Goal: Information Seeking & Learning: Learn about a topic

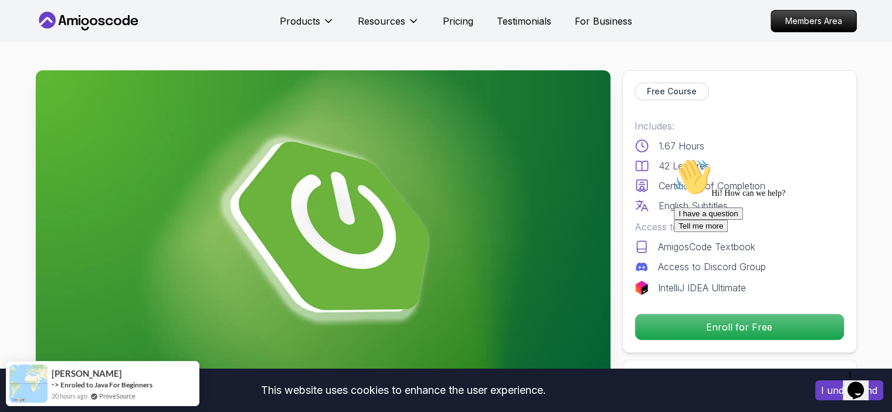
scroll to position [235, 0]
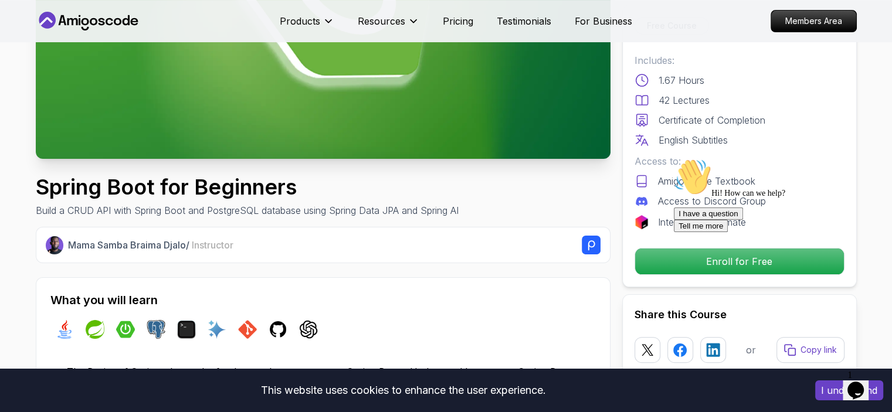
click at [690, 232] on div "Hi! How can we help? I have a question Tell me more" at bounding box center [779, 195] width 211 height 74
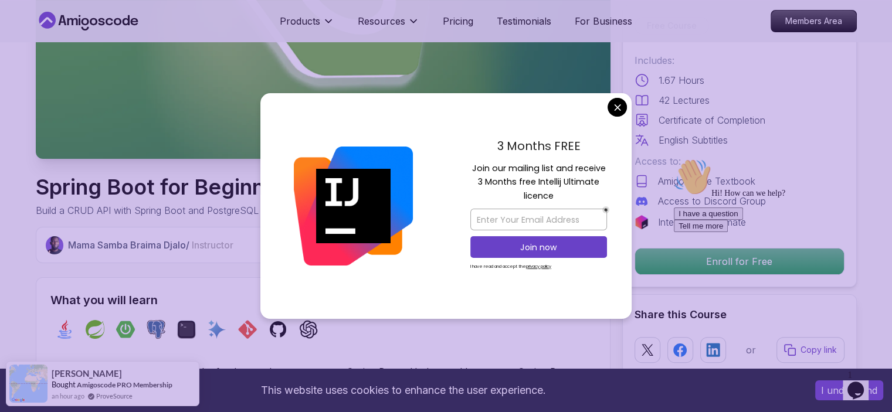
drag, startPoint x: 619, startPoint y: 113, endPoint x: 1, endPoint y: 73, distance: 619.4
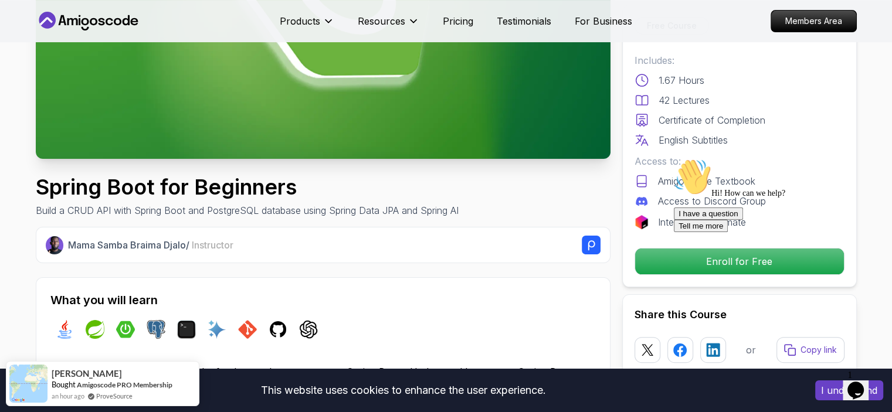
click at [674, 232] on div "Hi! How can we help? I have a question Tell me more" at bounding box center [779, 195] width 211 height 74
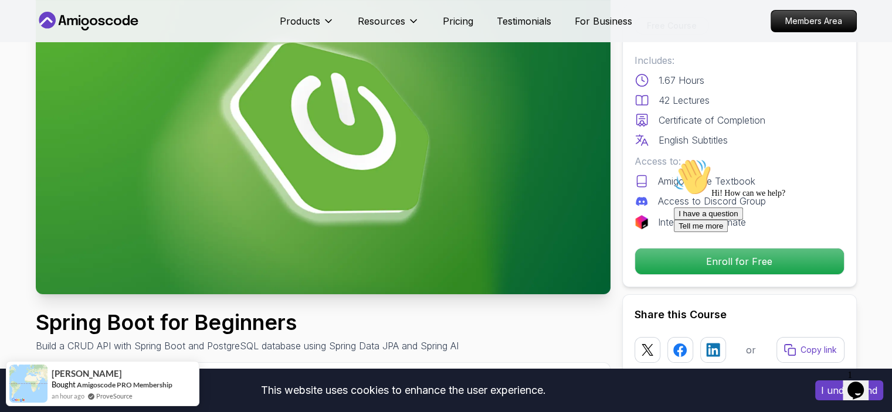
scroll to position [0, 0]
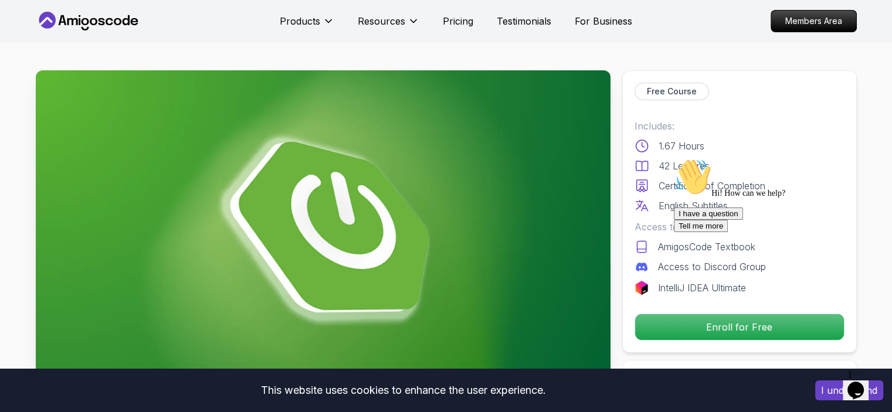
click at [821, 398] on button "I understand" at bounding box center [849, 391] width 68 height 20
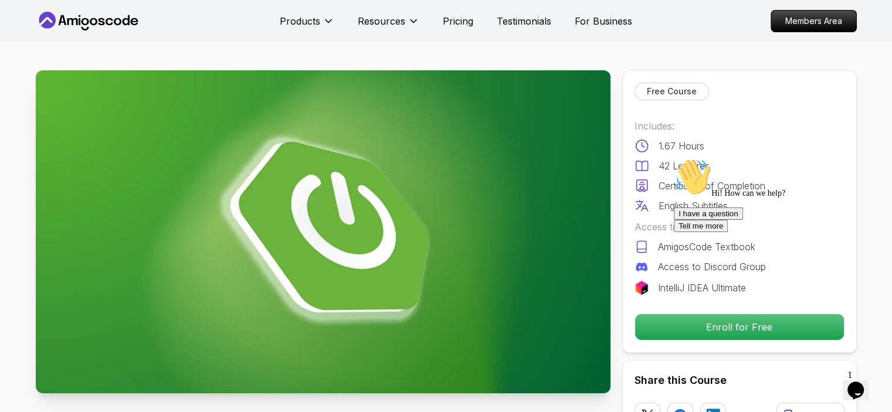
click at [690, 232] on div "I have a question Tell me more" at bounding box center [779, 220] width 211 height 25
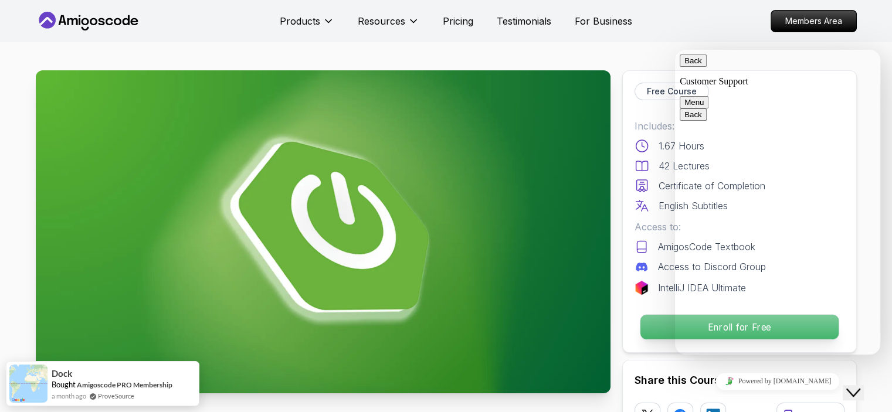
click at [650, 317] on p "Enroll for Free" at bounding box center [739, 327] width 198 height 25
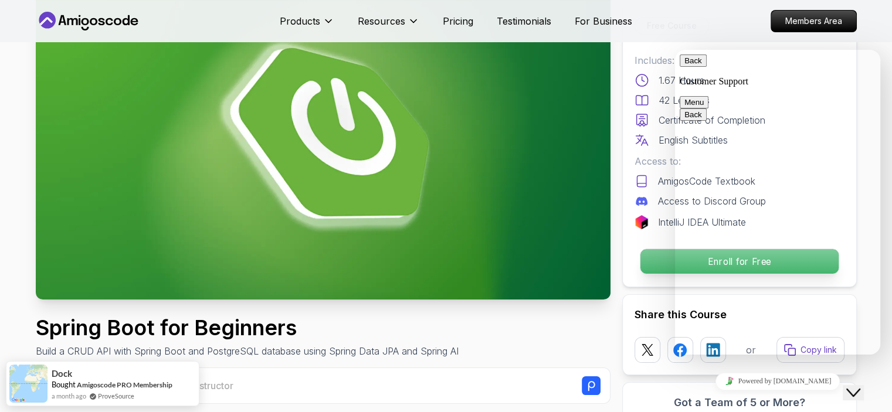
click at [650, 317] on div "Free Course Includes: 1.67 Hours 42 Lectures Certificate of Completion English …" at bounding box center [739, 240] width 235 height 470
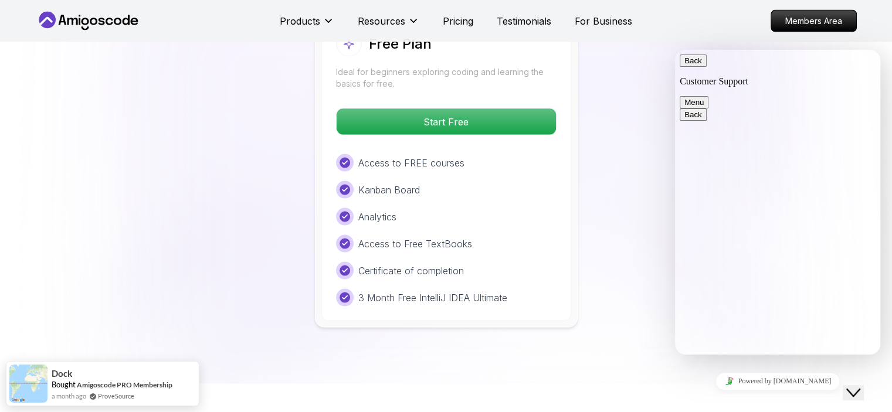
scroll to position [2416, 0]
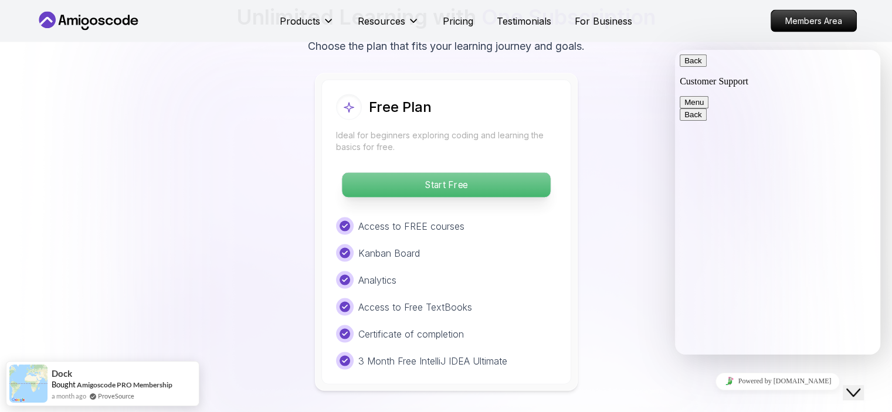
click at [415, 173] on p "Start Free" at bounding box center [446, 185] width 208 height 25
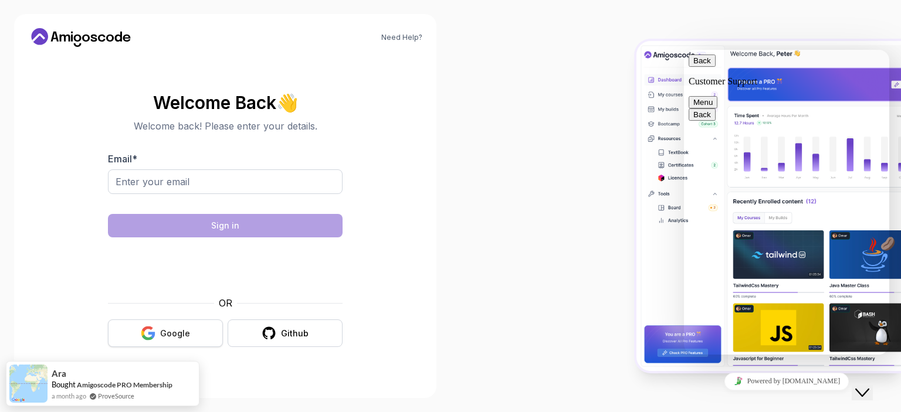
click at [165, 328] on div "Google" at bounding box center [175, 334] width 30 height 12
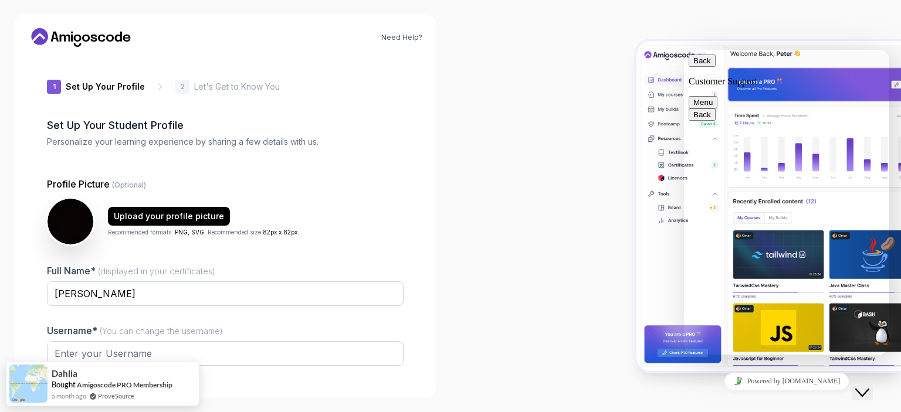
type input "brightpanda1071d"
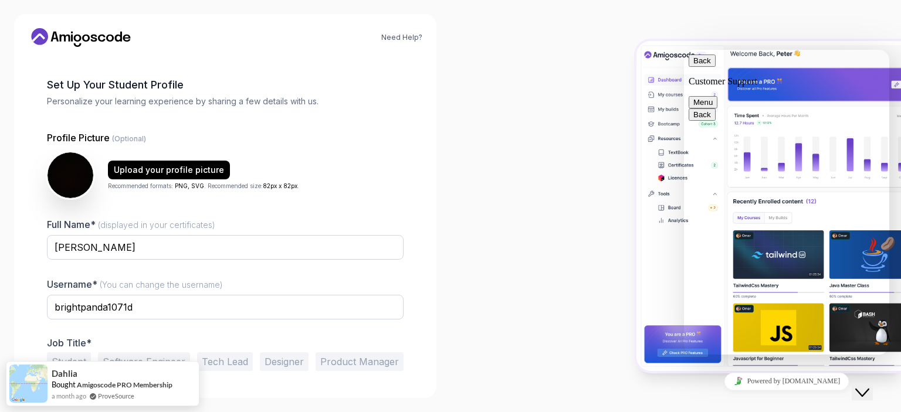
scroll to position [76, 0]
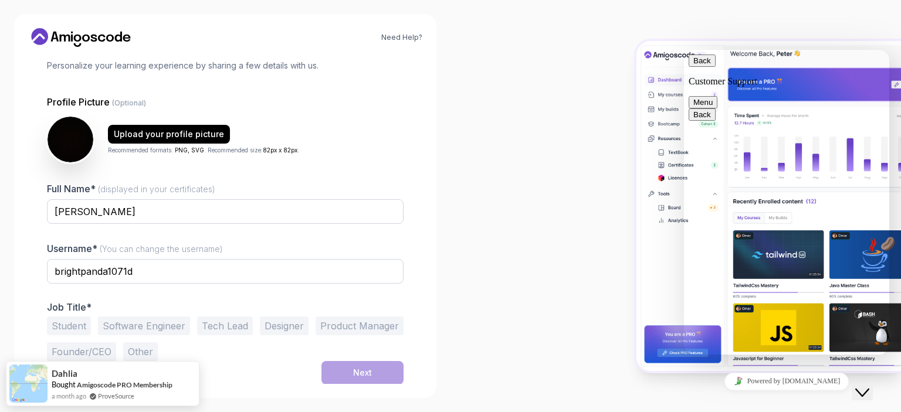
click at [72, 325] on button "Student" at bounding box center [69, 326] width 44 height 19
click at [371, 375] on div "Next" at bounding box center [362, 373] width 19 height 12
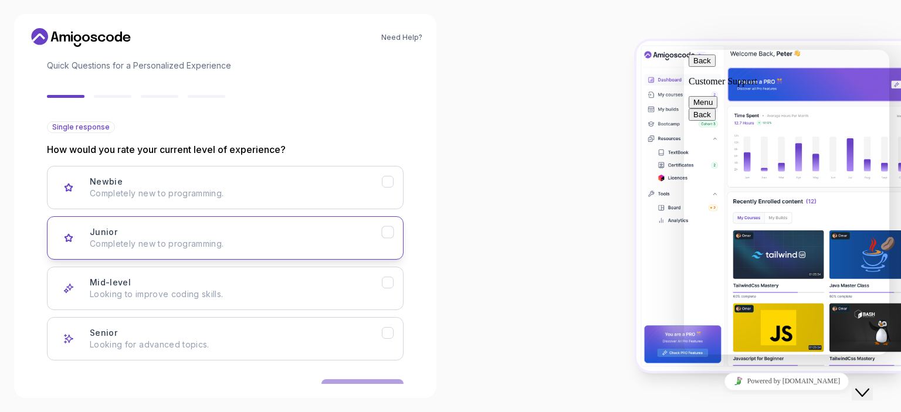
click at [218, 240] on p "Completely new to programming." at bounding box center [236, 244] width 292 height 12
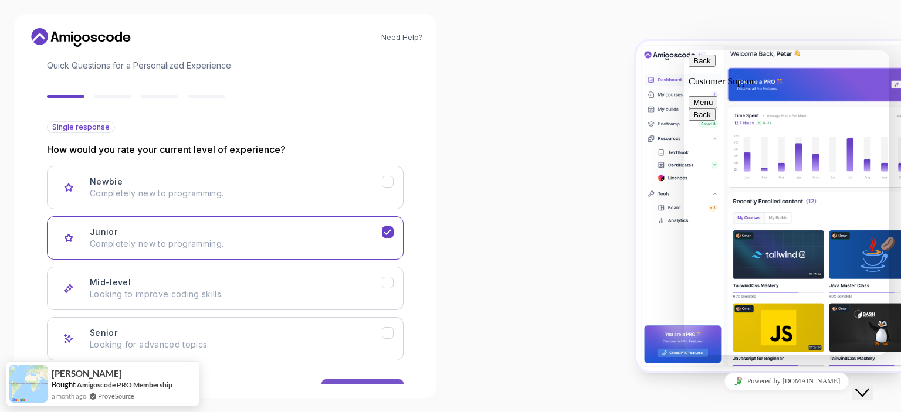
click at [369, 380] on button "Next" at bounding box center [362, 390] width 82 height 23
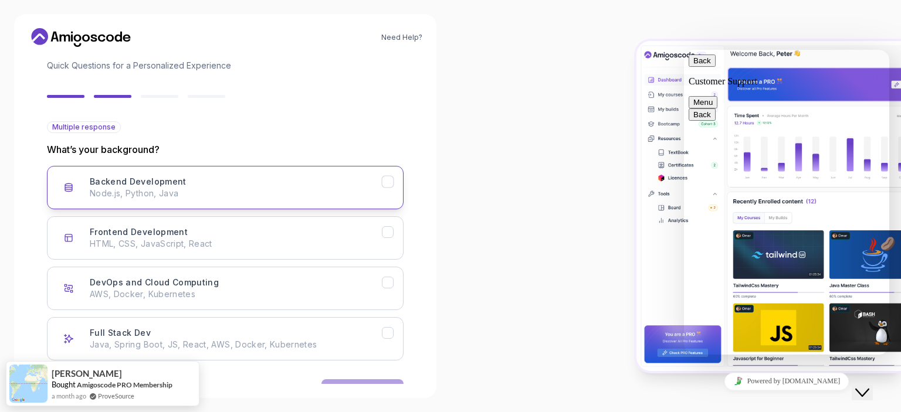
click at [210, 174] on button "Backend Development Node.js, Python, Java" at bounding box center [225, 187] width 357 height 43
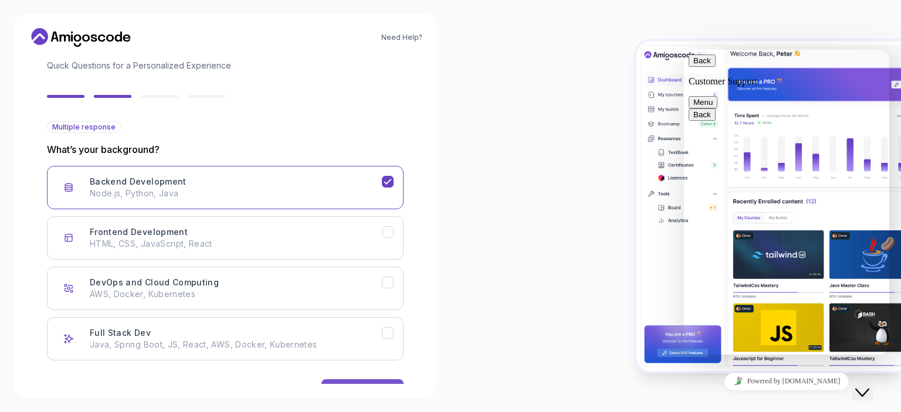
click at [365, 379] on button "Next" at bounding box center [362, 390] width 82 height 23
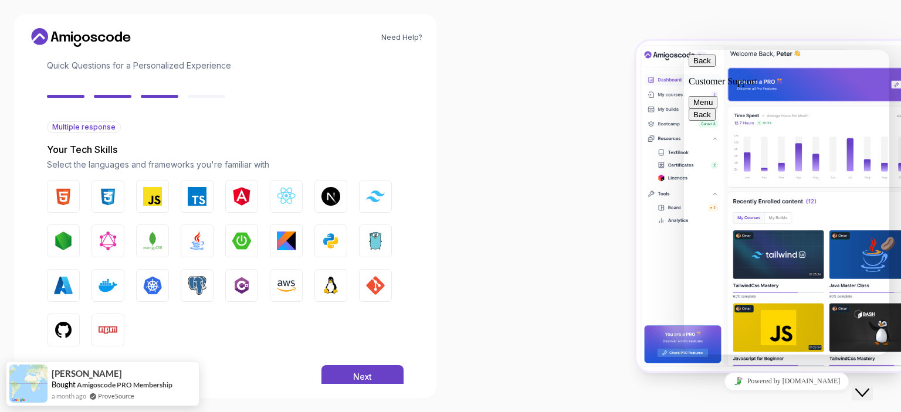
scroll to position [99, 0]
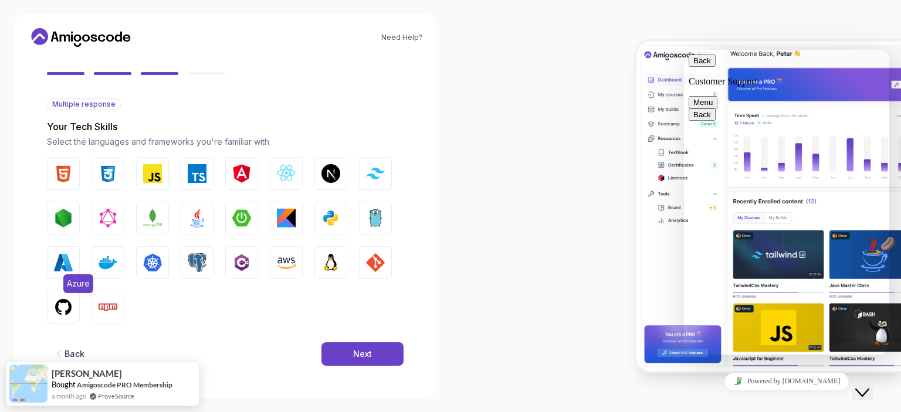
drag, startPoint x: 52, startPoint y: 304, endPoint x: 52, endPoint y: 276, distance: 27.6
click at [52, 304] on button "GitHub" at bounding box center [63, 307] width 33 height 33
drag, startPoint x: 69, startPoint y: 172, endPoint x: 86, endPoint y: 173, distance: 17.0
click at [70, 172] on img "button" at bounding box center [63, 173] width 19 height 19
click at [99, 174] on img "button" at bounding box center [108, 173] width 19 height 19
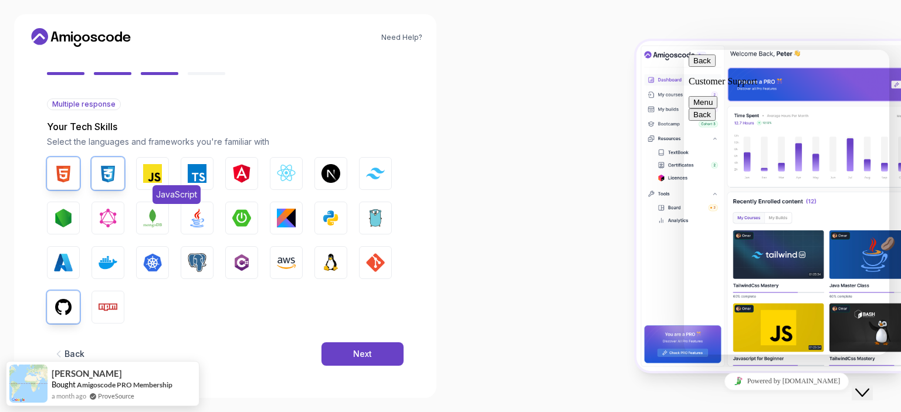
click at [137, 171] on button "JavaScript" at bounding box center [152, 173] width 33 height 33
click at [327, 262] on img "button" at bounding box center [330, 262] width 19 height 19
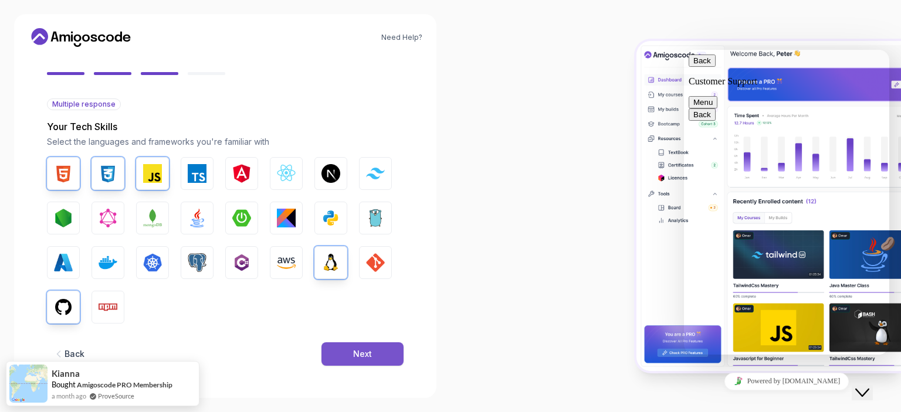
click at [369, 347] on button "Next" at bounding box center [362, 354] width 82 height 23
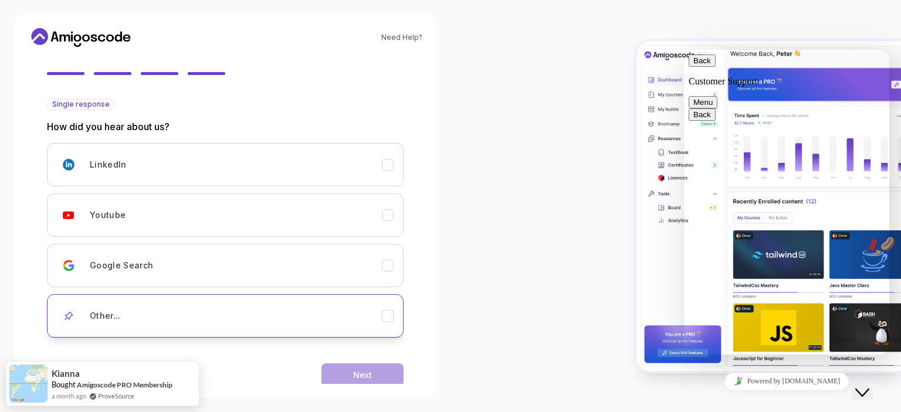
click at [134, 310] on div "Other..." at bounding box center [236, 315] width 292 height 23
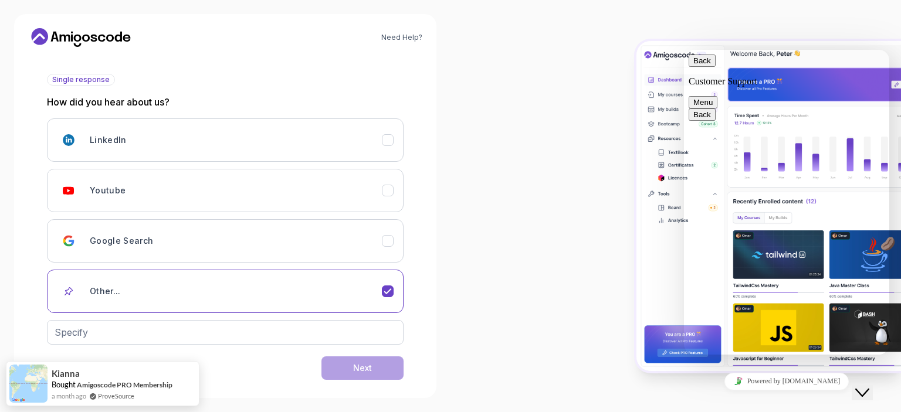
scroll to position [137, 0]
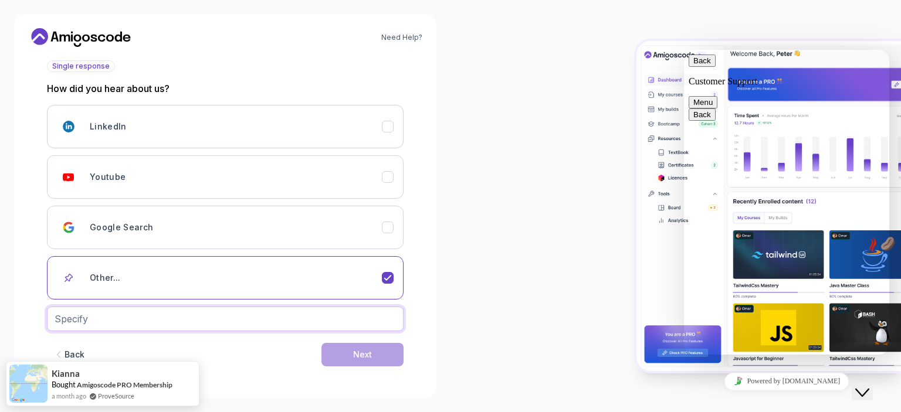
click at [216, 310] on input "text" at bounding box center [225, 319] width 357 height 25
type input "Friend"
click at [321, 343] on button "Next" at bounding box center [362, 354] width 82 height 23
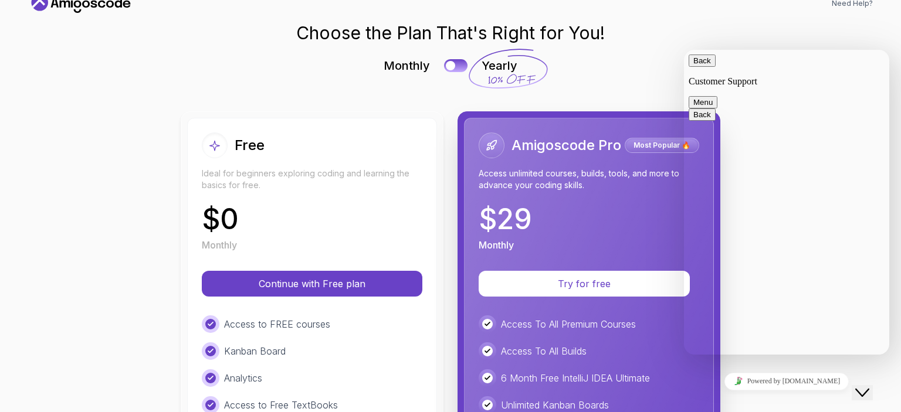
scroll to position [117, 0]
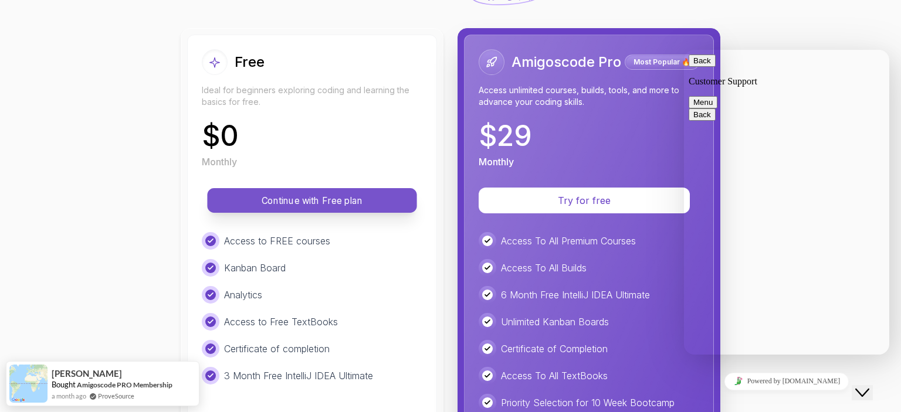
click at [352, 201] on p "Continue with Free plan" at bounding box center [312, 200] width 183 height 13
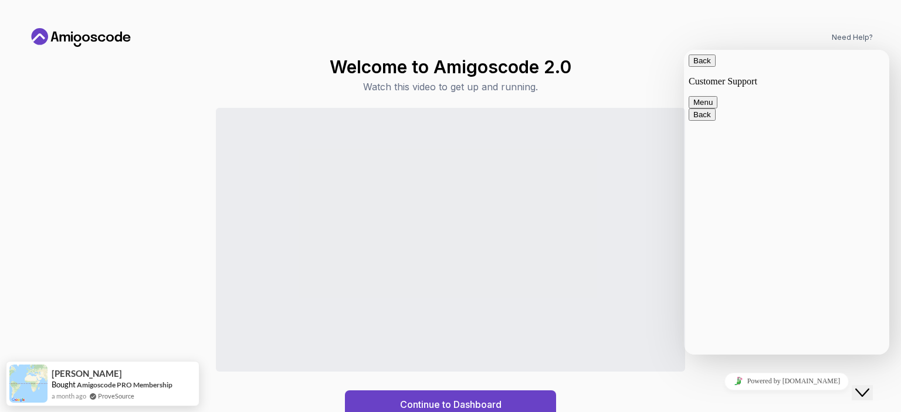
click at [708, 67] on button "Back" at bounding box center [702, 61] width 27 height 12
click at [864, 386] on icon "Close Chat This icon closes the chat window." at bounding box center [862, 393] width 14 height 14
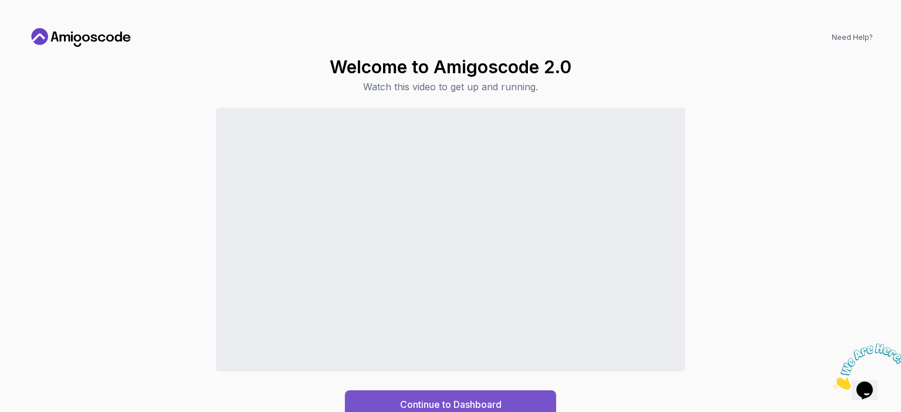
click at [495, 402] on div "Continue to Dashboard" at bounding box center [450, 405] width 101 height 14
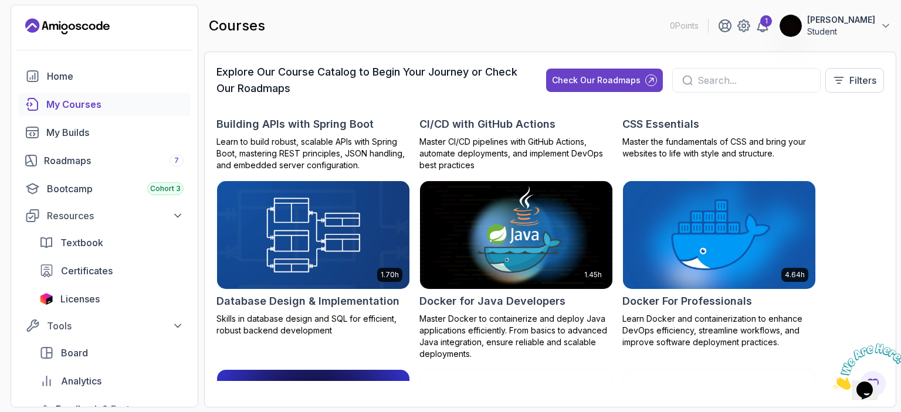
scroll to position [176, 0]
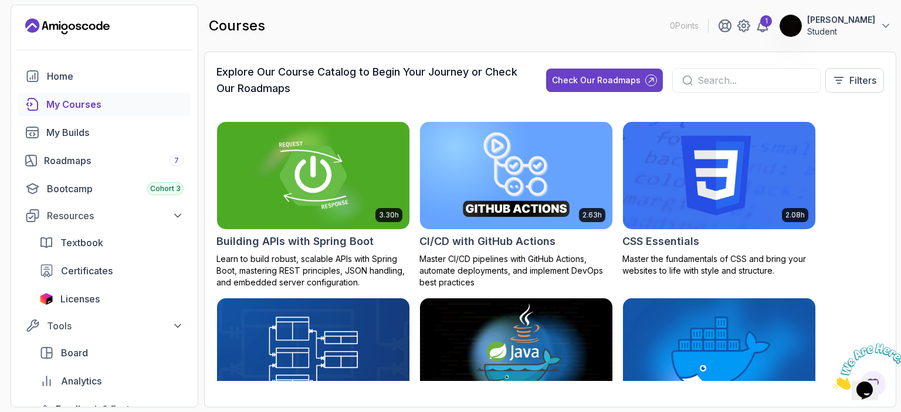
click at [283, 188] on img at bounding box center [313, 175] width 202 height 113
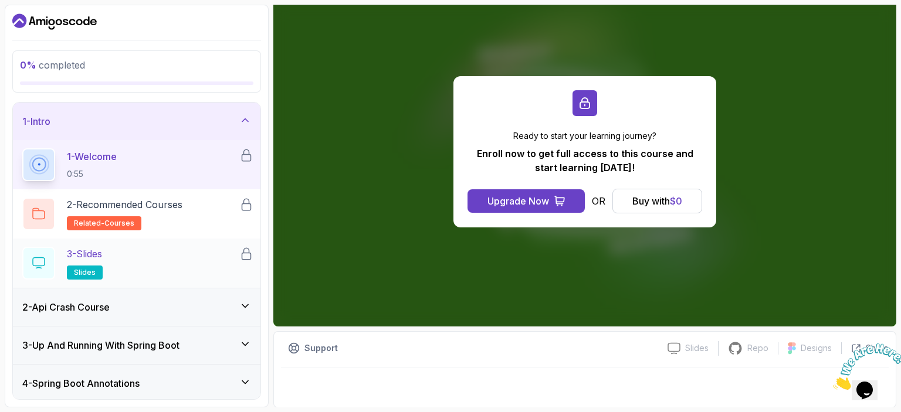
scroll to position [229, 0]
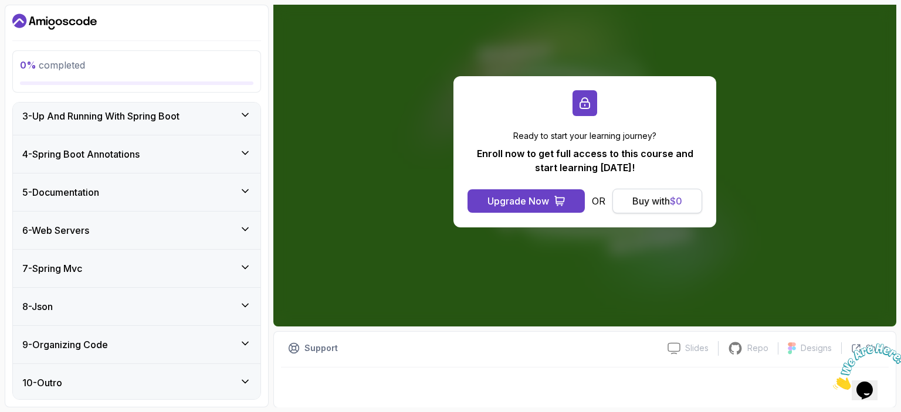
click at [669, 196] on div "Buy with $ 0" at bounding box center [657, 201] width 50 height 14
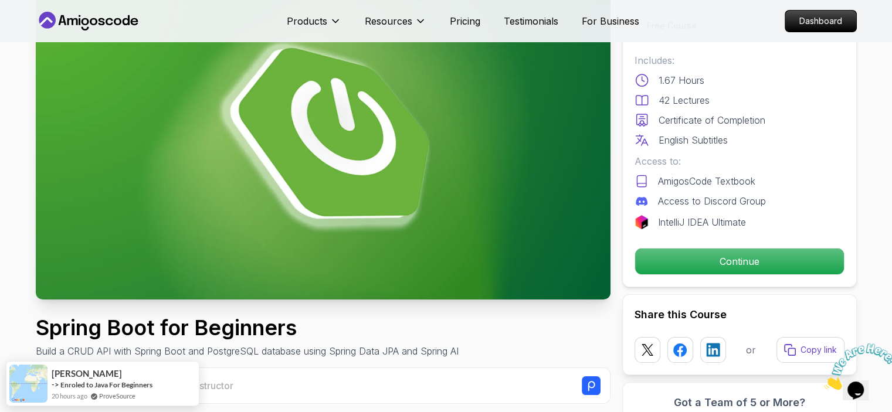
scroll to position [176, 0]
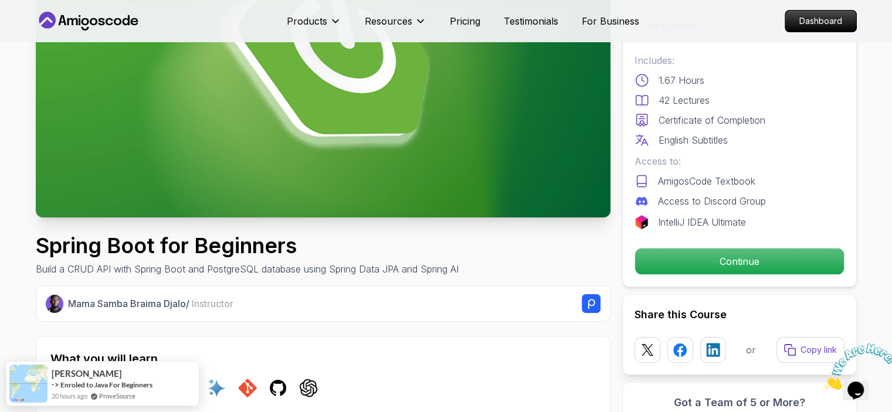
click at [704, 246] on div "Free Course Includes: 1.67 Hours 42 Lectures Certificate of Completion English …" at bounding box center [739, 146] width 235 height 283
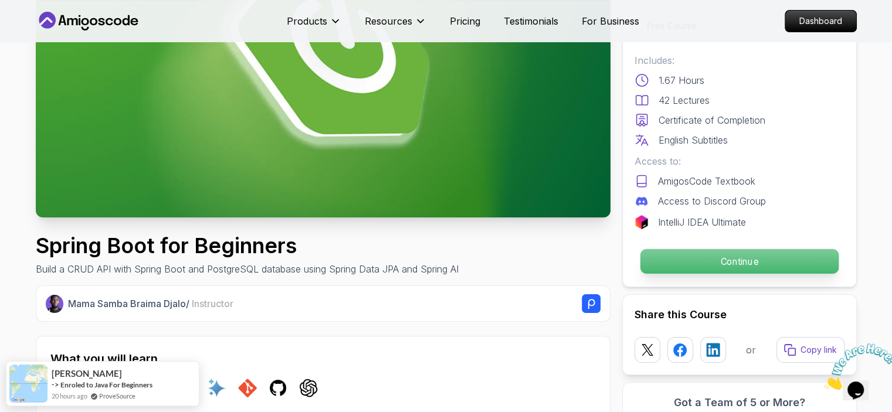
click at [705, 255] on p "Continue" at bounding box center [739, 261] width 198 height 25
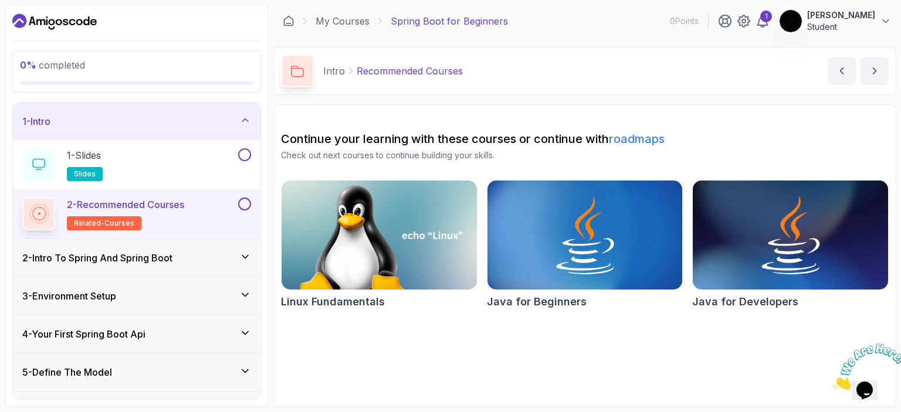
click at [172, 263] on h3 "2 - Intro To Spring And Spring Boot" at bounding box center [97, 258] width 150 height 14
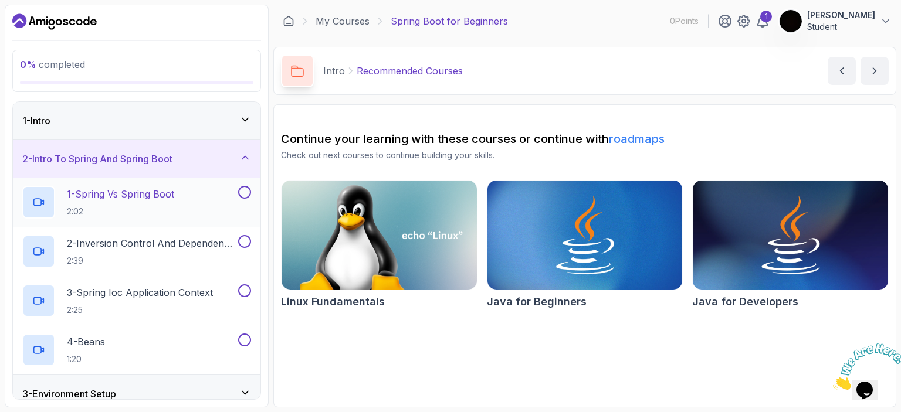
click at [171, 194] on p "1 - Spring Vs Spring Boot" at bounding box center [120, 194] width 107 height 14
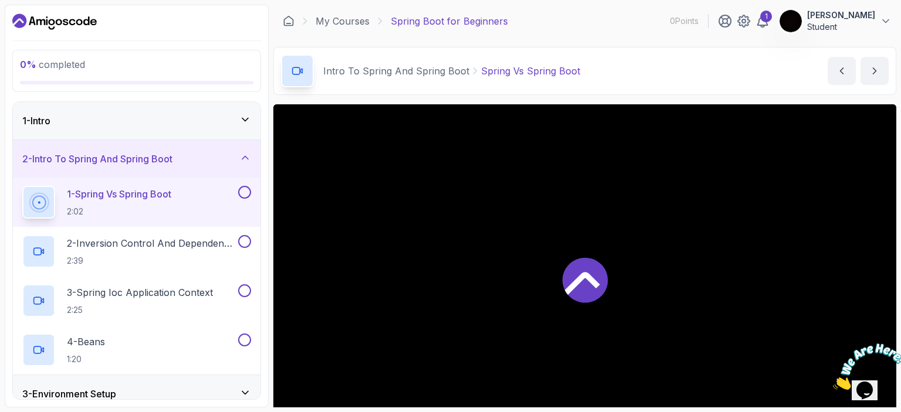
click at [148, 164] on h3 "2 - Intro To Spring And Spring Boot" at bounding box center [97, 159] width 150 height 14
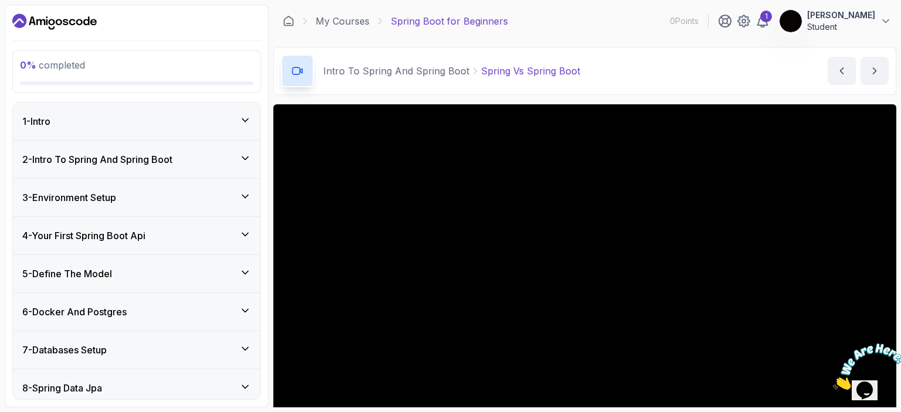
click at [126, 132] on div "1 - Intro" at bounding box center [136, 122] width 247 height 38
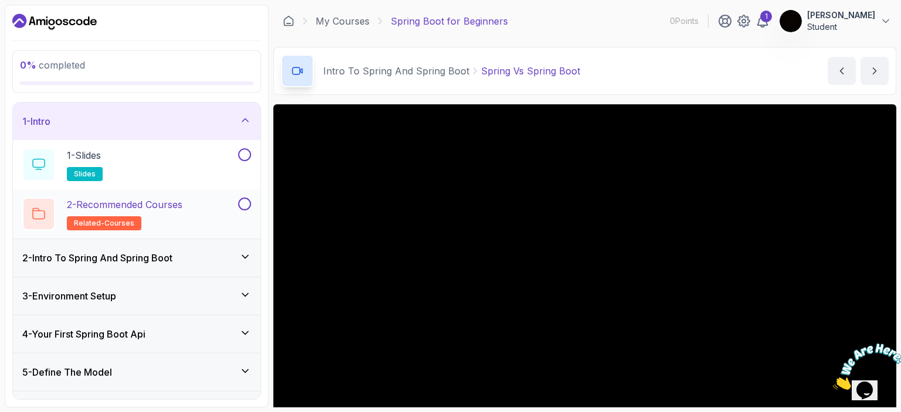
click at [174, 222] on h2 "2 - Recommended Courses related-courses" at bounding box center [125, 214] width 116 height 33
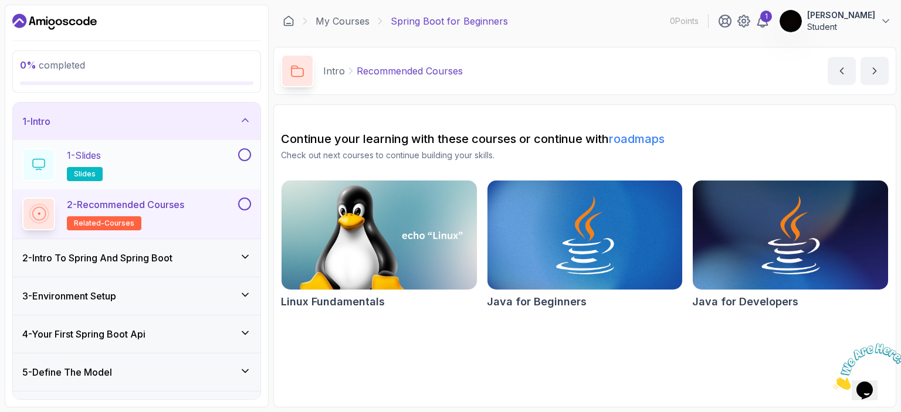
click at [176, 181] on div "1 - Slides slides" at bounding box center [136, 164] width 247 height 49
click at [225, 161] on div "1 - Slides slides" at bounding box center [128, 164] width 213 height 33
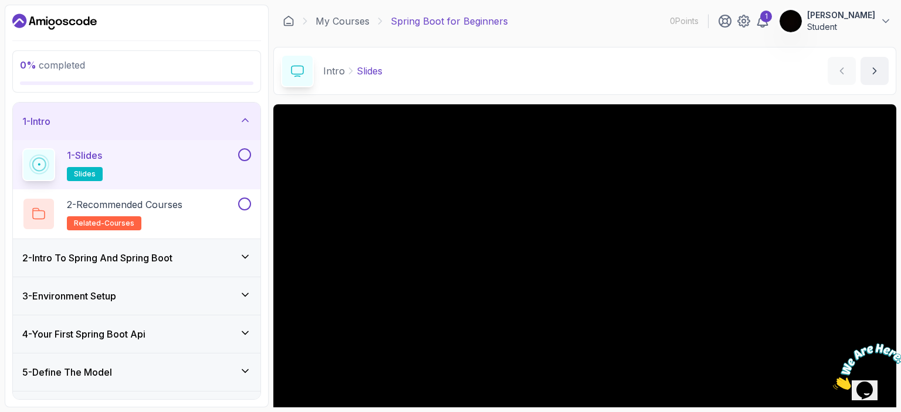
click at [171, 251] on h3 "2 - Intro To Spring And Spring Boot" at bounding box center [97, 258] width 150 height 14
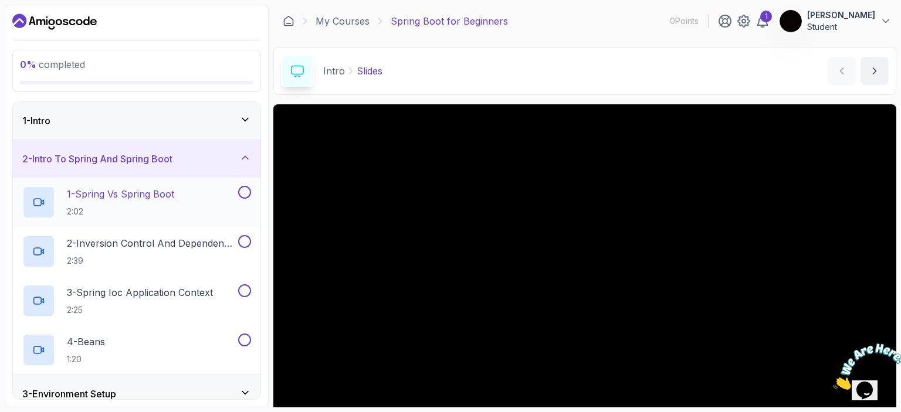
click at [154, 191] on p "1 - Spring Vs Spring Boot" at bounding box center [120, 194] width 107 height 14
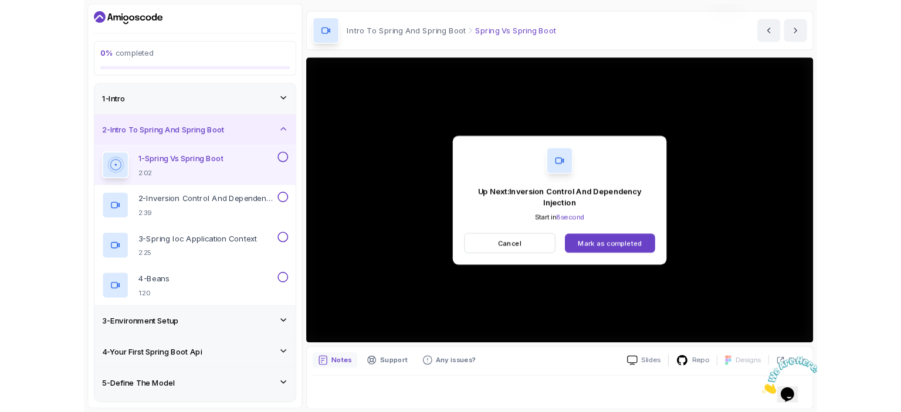
scroll to position [128, 0]
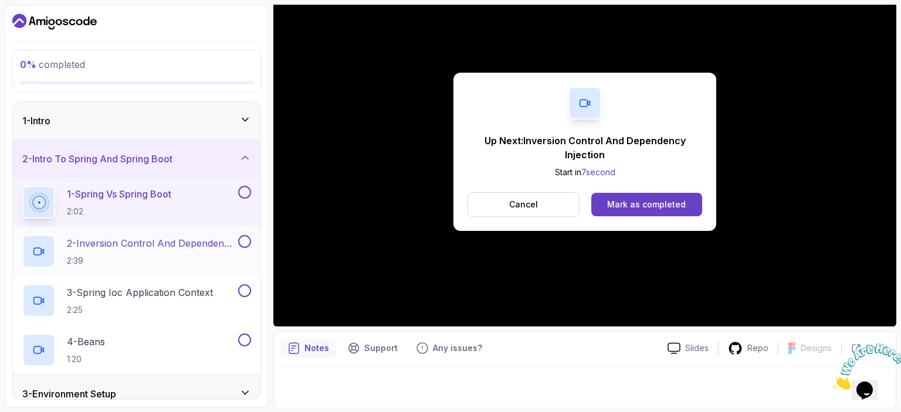
click at [137, 253] on h2 "2 - Inversion Control And Dependency Injection 2:39" at bounding box center [151, 251] width 169 height 30
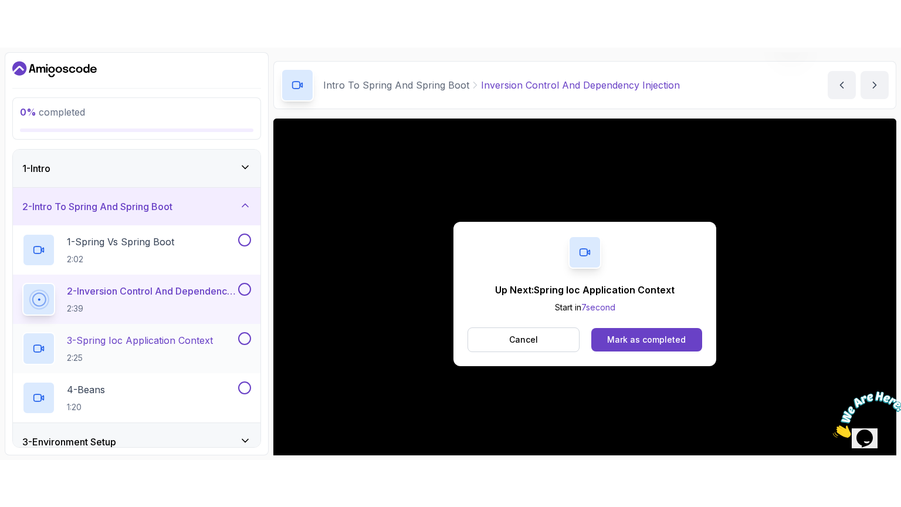
scroll to position [128, 0]
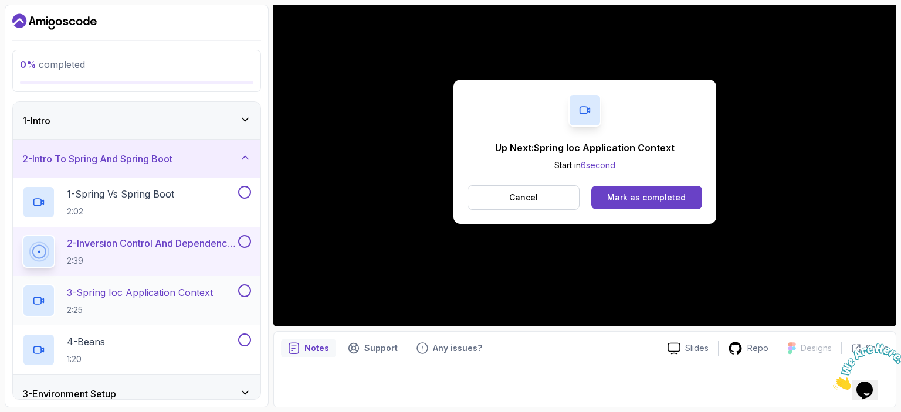
click at [151, 300] on h2 "3 - Spring Ioc Application Context 2:25" at bounding box center [140, 301] width 146 height 30
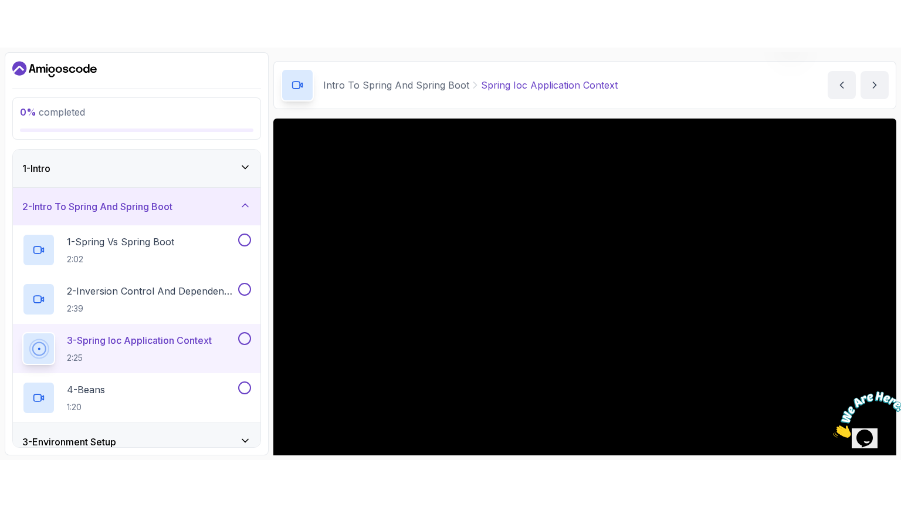
scroll to position [128, 0]
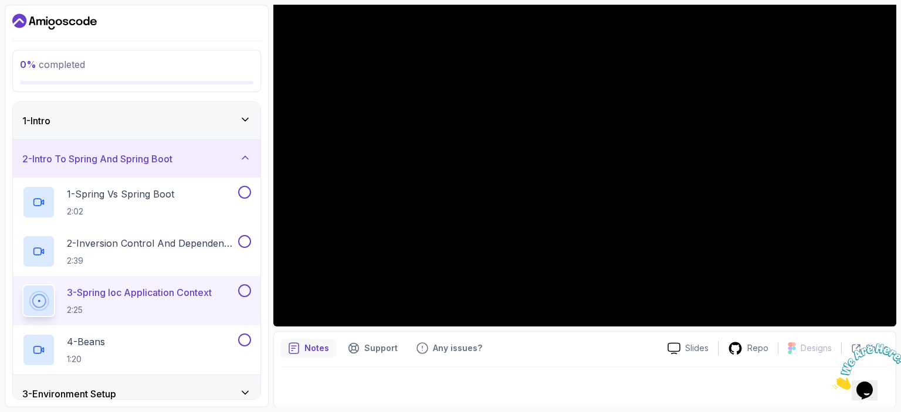
click at [169, 124] on div "1 - Intro" at bounding box center [136, 121] width 229 height 14
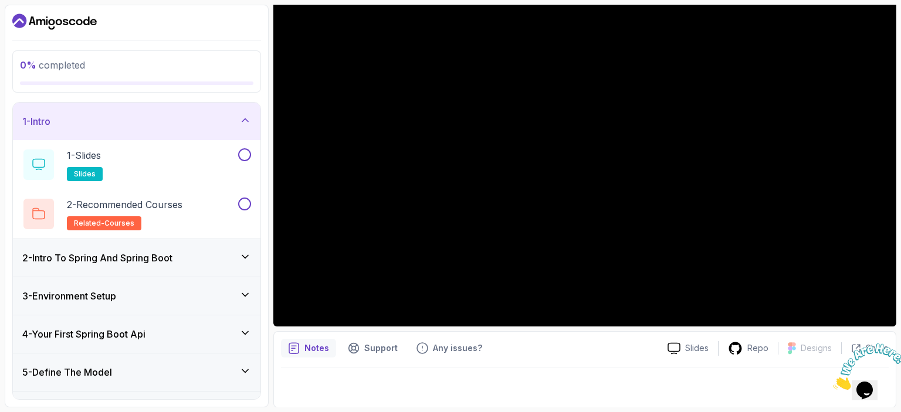
click at [169, 124] on div "1 - Intro" at bounding box center [136, 121] width 229 height 14
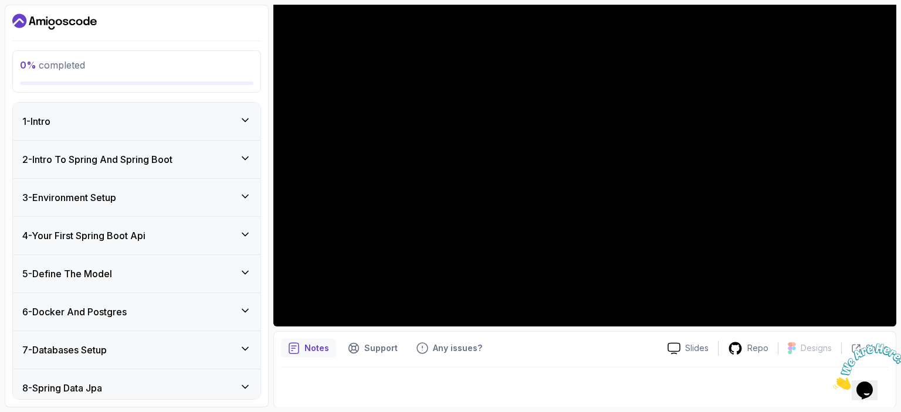
click at [124, 161] on h3 "2 - Intro To Spring And Spring Boot" at bounding box center [97, 159] width 150 height 14
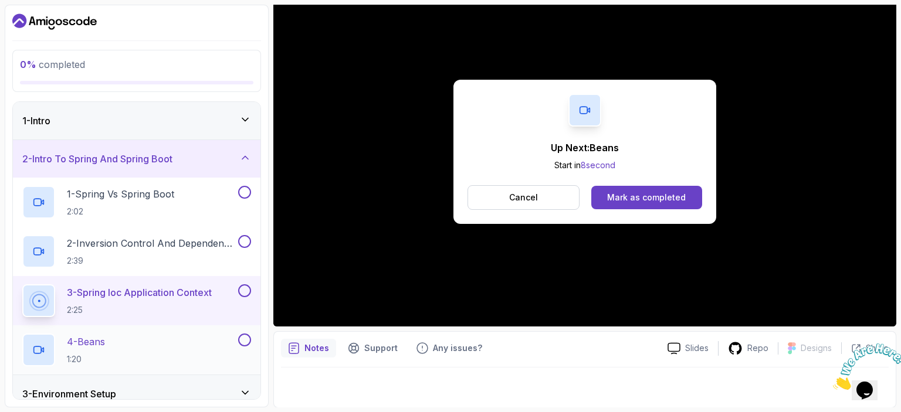
click at [172, 345] on div "4 - Beans 1:20" at bounding box center [128, 350] width 213 height 33
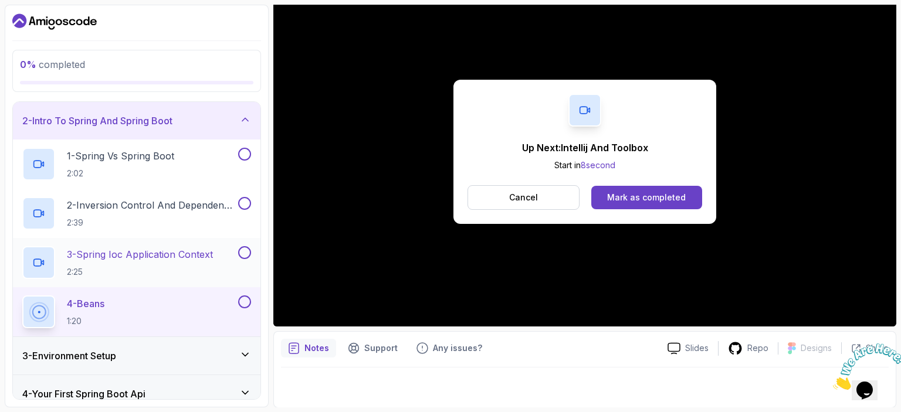
scroll to position [59, 0]
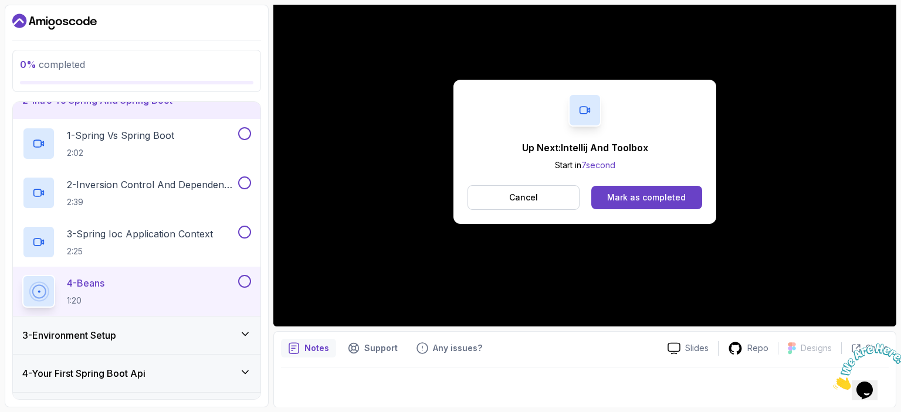
click at [134, 335] on div "3 - Environment Setup" at bounding box center [136, 335] width 229 height 14
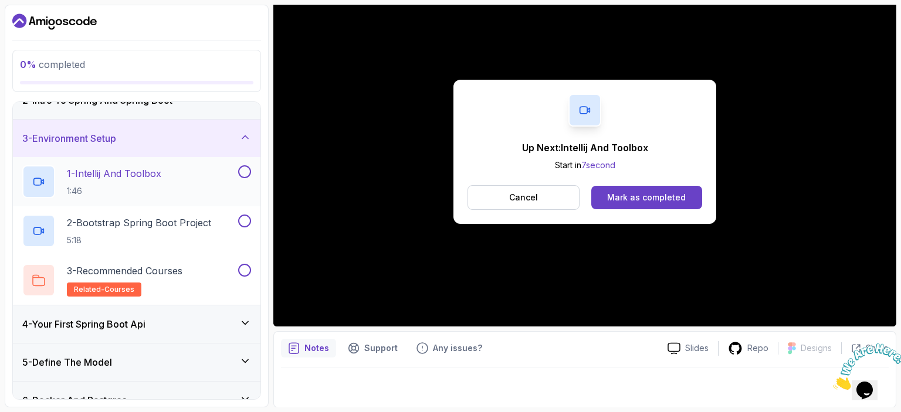
click at [146, 182] on h2 "1 - Intellij And Toolbox 1:46" at bounding box center [114, 182] width 94 height 30
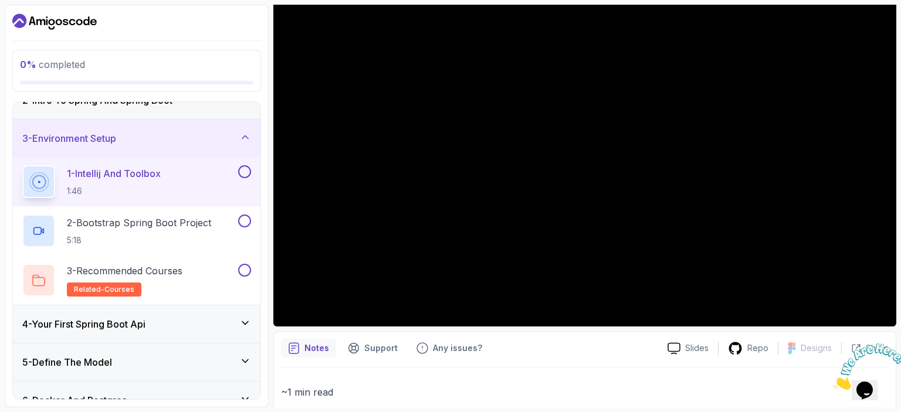
scroll to position [238, 0]
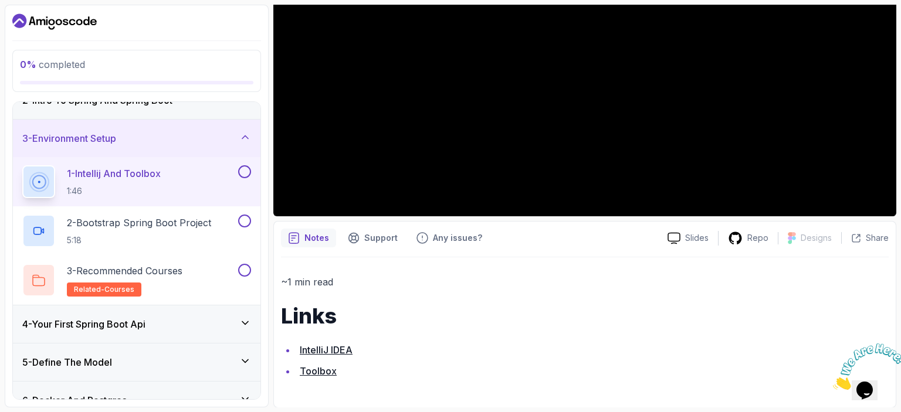
click at [341, 347] on link "IntelliJ IDEA" at bounding box center [326, 350] width 53 height 12
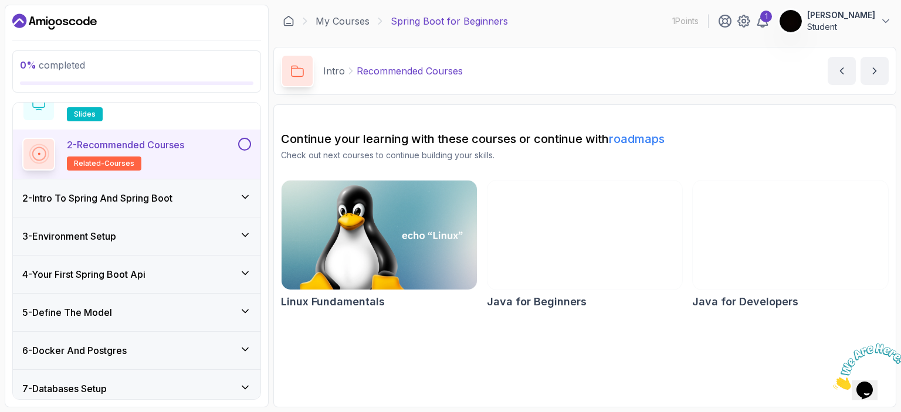
scroll to position [59, 0]
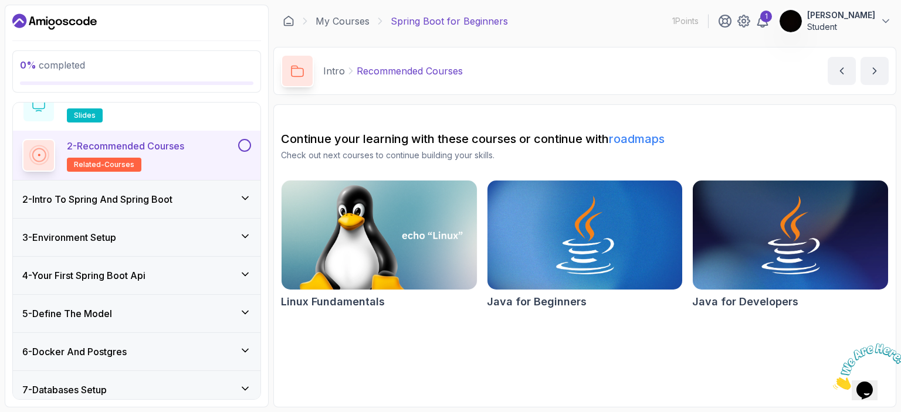
click at [116, 239] on h3 "3 - Environment Setup" at bounding box center [69, 237] width 94 height 14
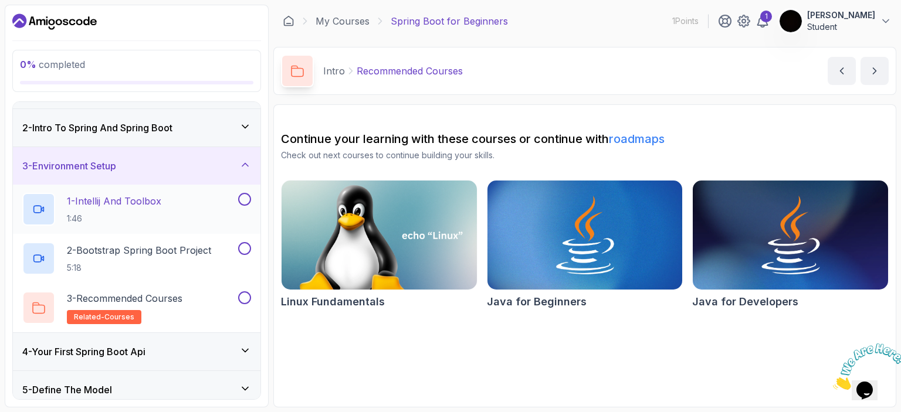
scroll to position [0, 0]
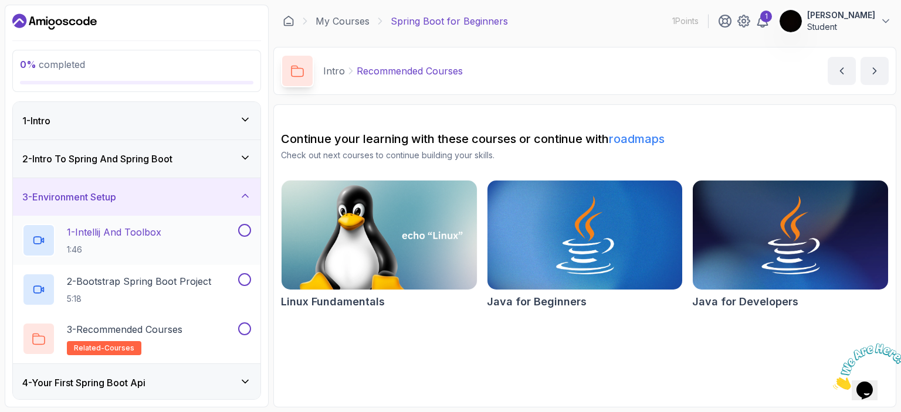
click at [148, 239] on h2 "1 - Intellij And Toolbox 1:46" at bounding box center [114, 240] width 94 height 30
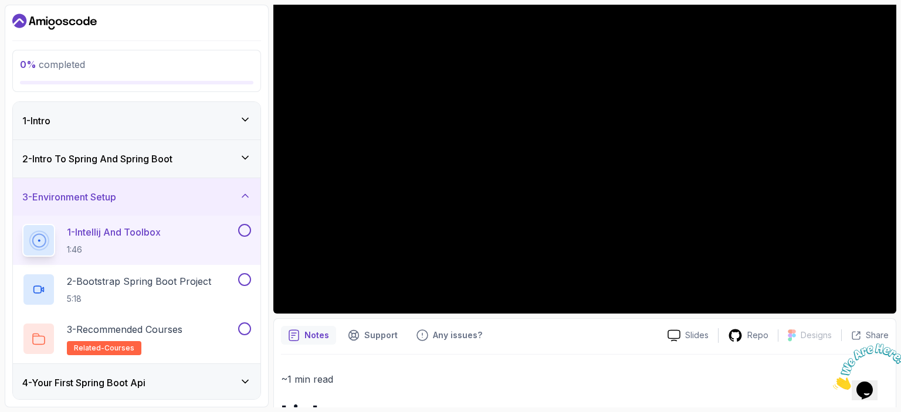
scroll to position [121, 0]
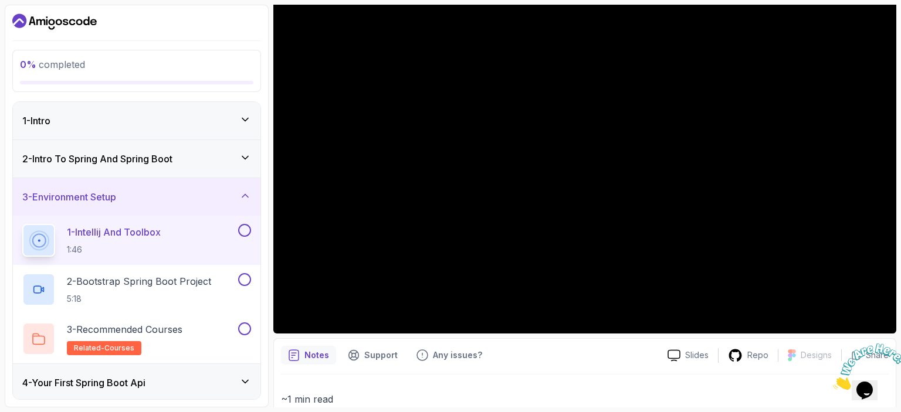
click at [22, 224] on button "1 - Intellij And Toolbox 1:46" at bounding box center [136, 240] width 229 height 33
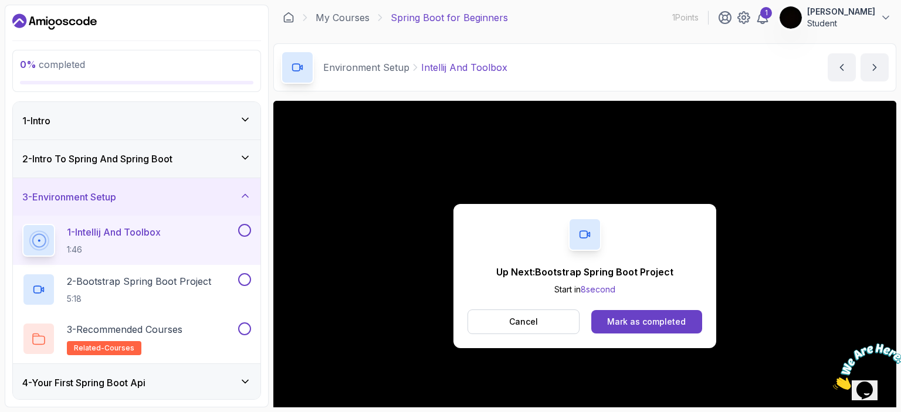
scroll to position [238, 0]
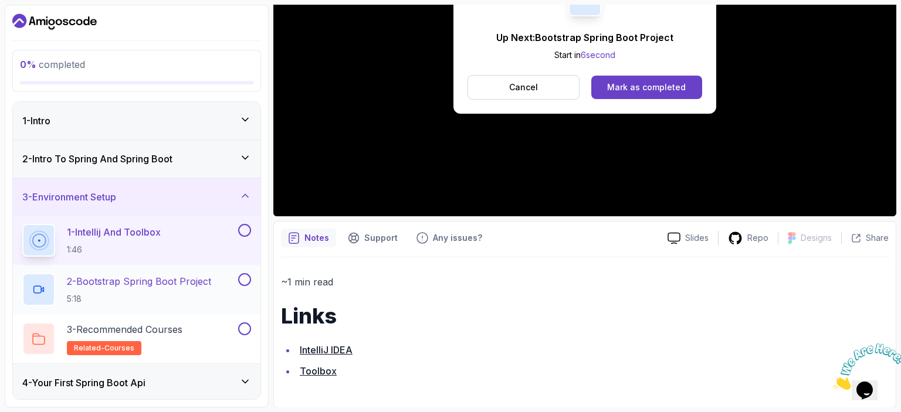
click at [191, 300] on p "5:18" at bounding box center [139, 299] width 144 height 12
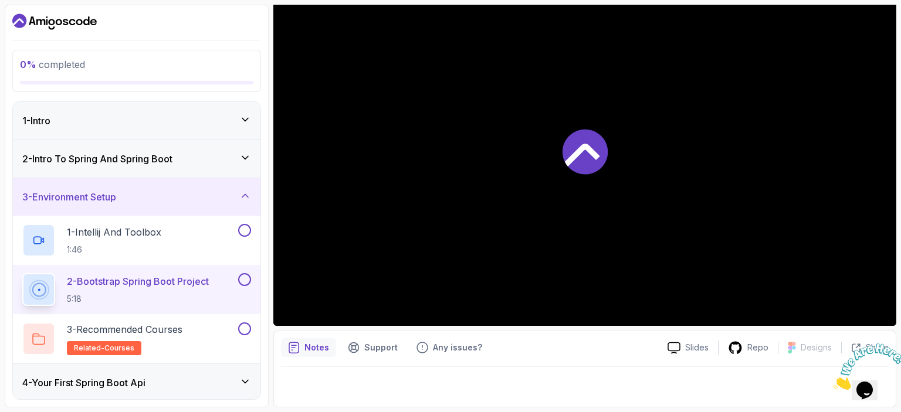
scroll to position [128, 0]
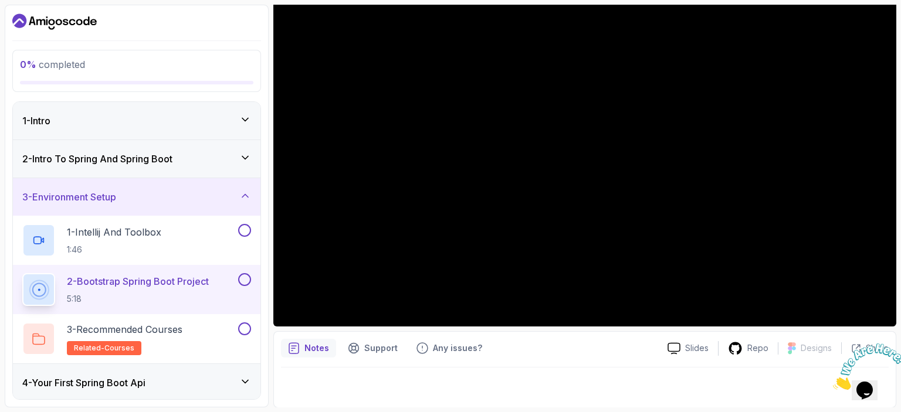
click at [472, 174] on div at bounding box center [584, 152] width 623 height 350
click at [176, 332] on p "3 - Recommended Courses" at bounding box center [125, 330] width 116 height 14
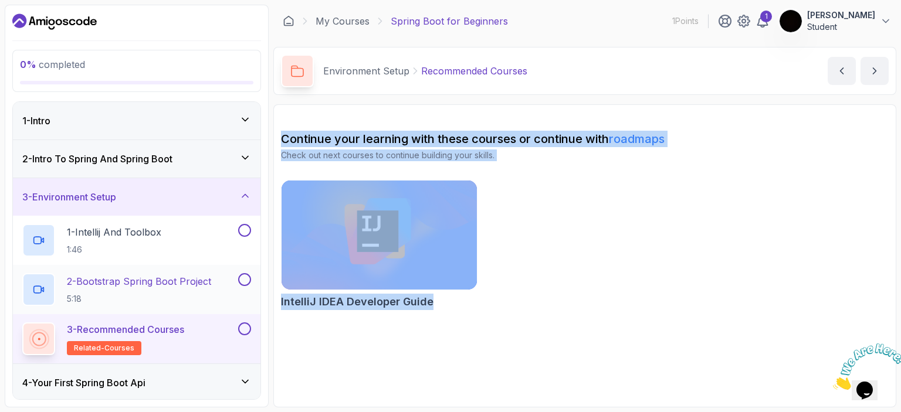
click at [139, 273] on div "2 - Bootstrap Spring Boot Project 5:18" at bounding box center [128, 289] width 213 height 33
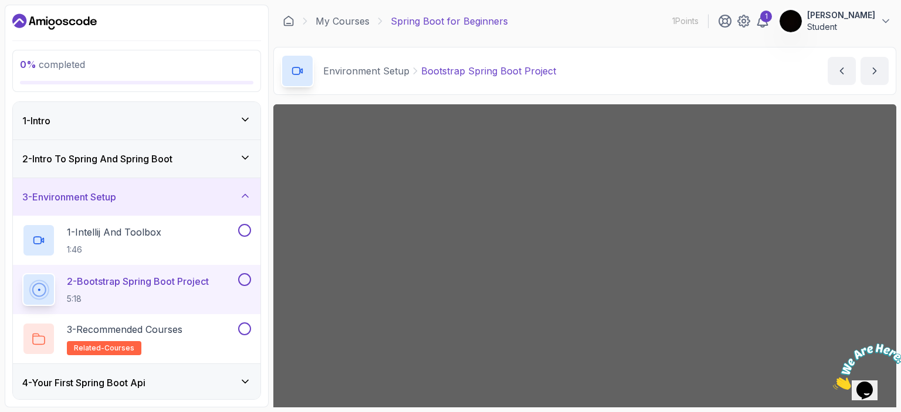
scroll to position [117, 0]
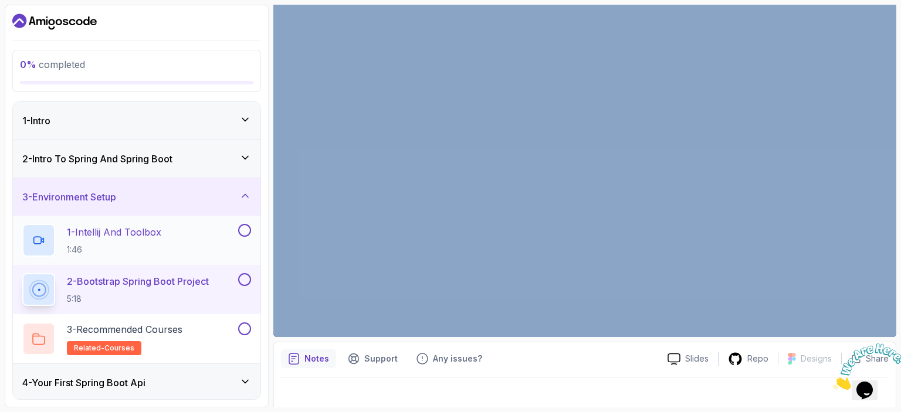
click at [140, 236] on p "1 - Intellij And Toolbox" at bounding box center [114, 232] width 94 height 14
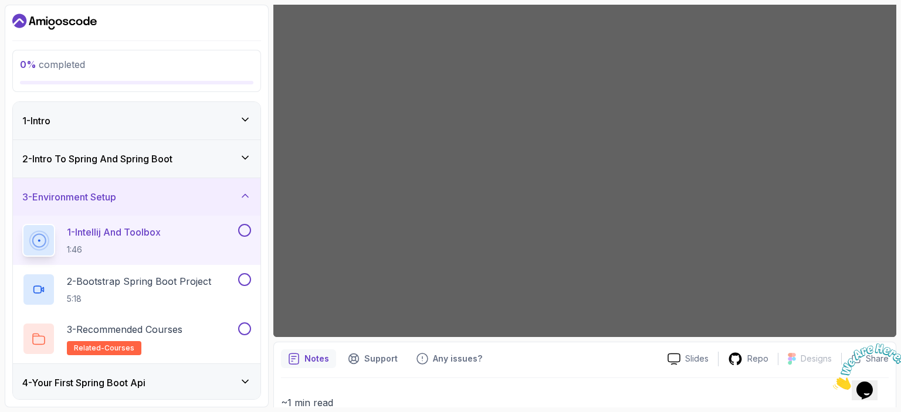
scroll to position [99, 0]
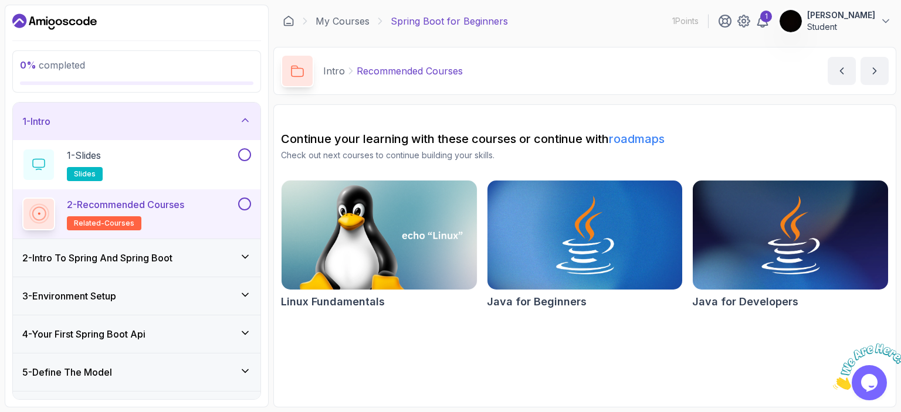
click at [110, 262] on h3 "2 - Intro To Spring And Spring Boot" at bounding box center [97, 258] width 150 height 14
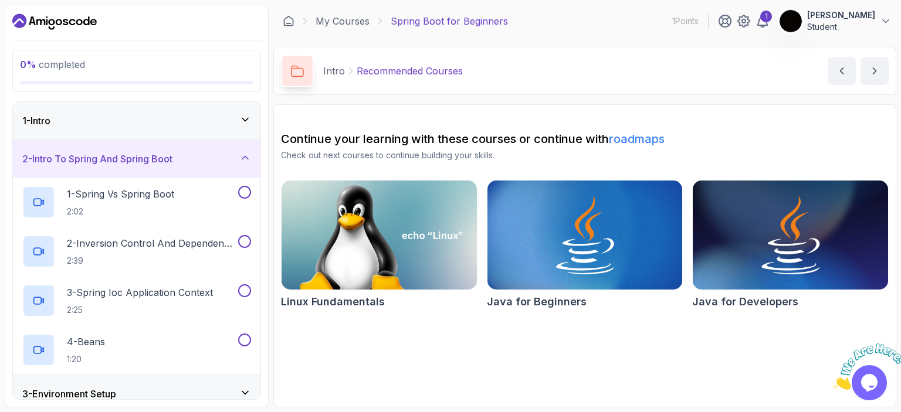
click at [110, 298] on h2 "3 - Spring Ioc Application Context 2:25" at bounding box center [140, 301] width 146 height 30
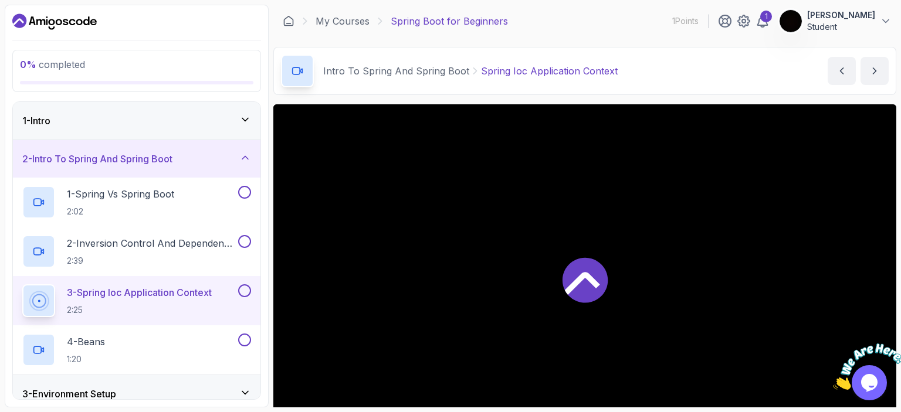
click at [113, 391] on h3 "3 - Environment Setup" at bounding box center [69, 394] width 94 height 14
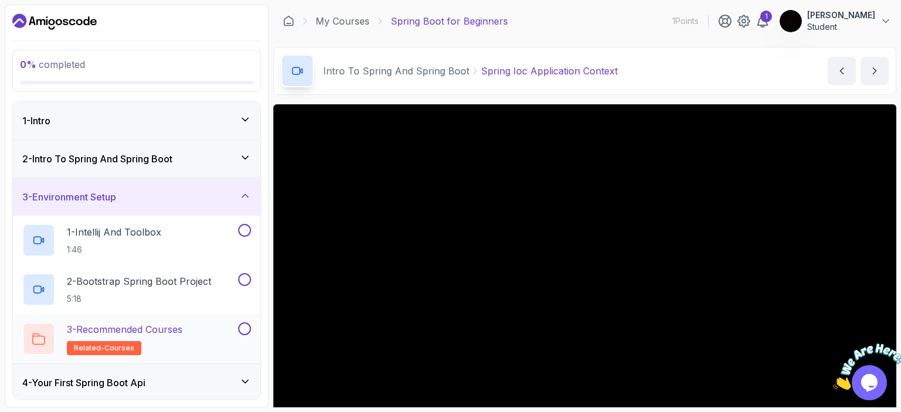
scroll to position [117, 0]
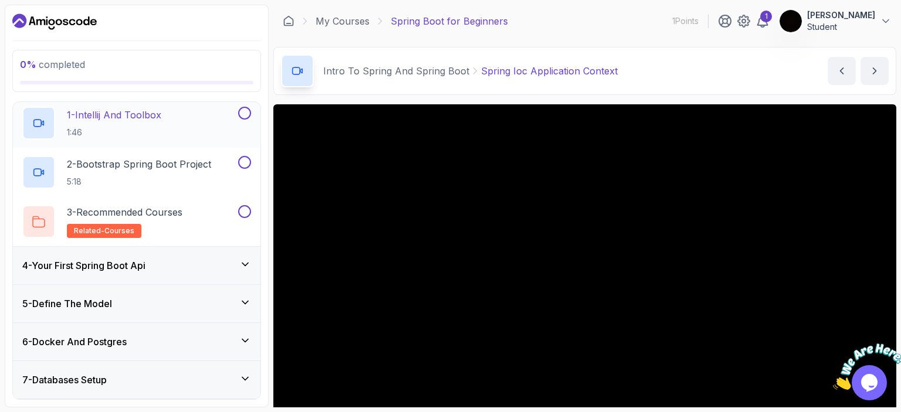
click at [145, 108] on p "1 - Intellij And Toolbox" at bounding box center [114, 115] width 94 height 14
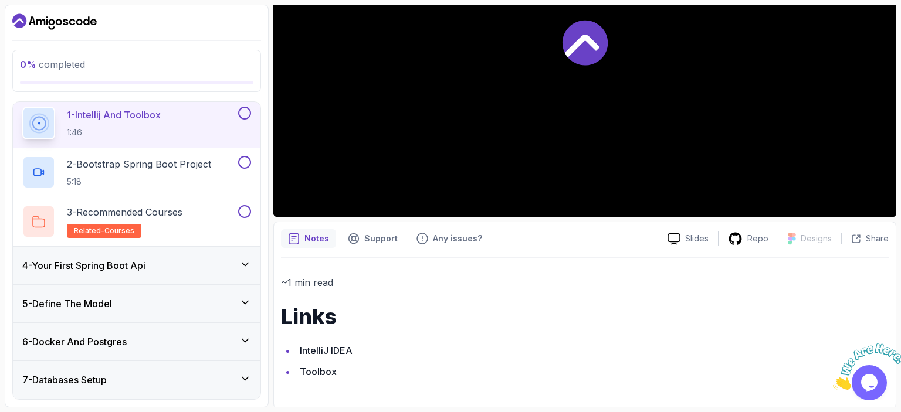
scroll to position [238, 0]
click at [379, 236] on p "Support" at bounding box center [380, 238] width 33 height 12
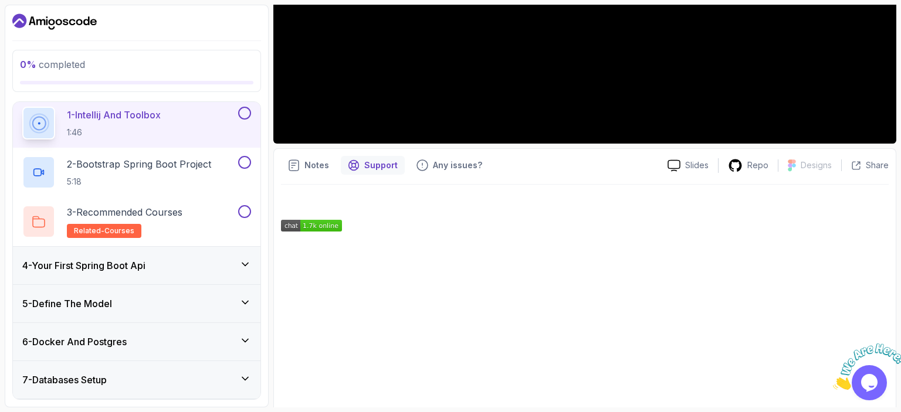
scroll to position [353, 0]
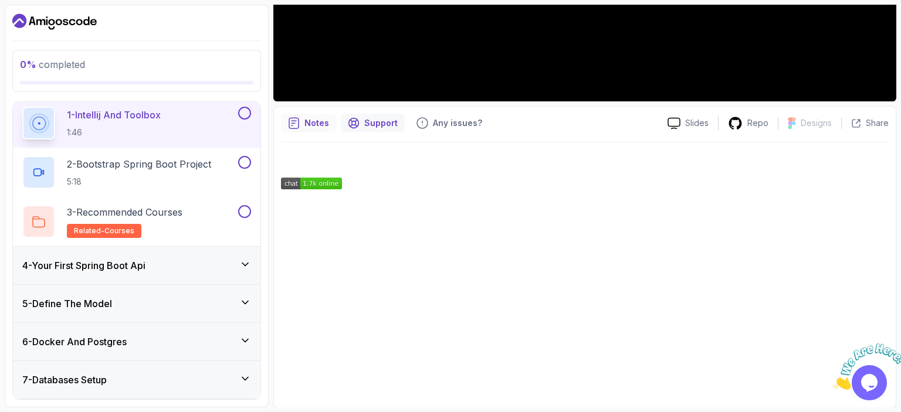
click at [314, 124] on p "Notes" at bounding box center [316, 123] width 25 height 12
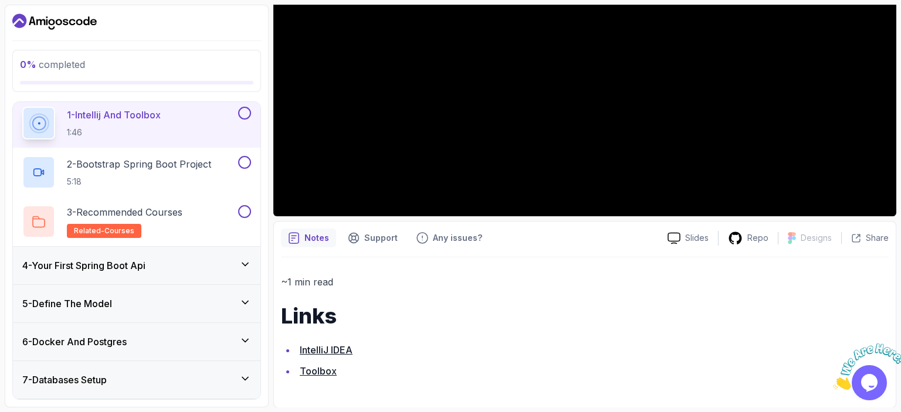
click at [338, 350] on link "IntelliJ IDEA" at bounding box center [326, 350] width 53 height 12
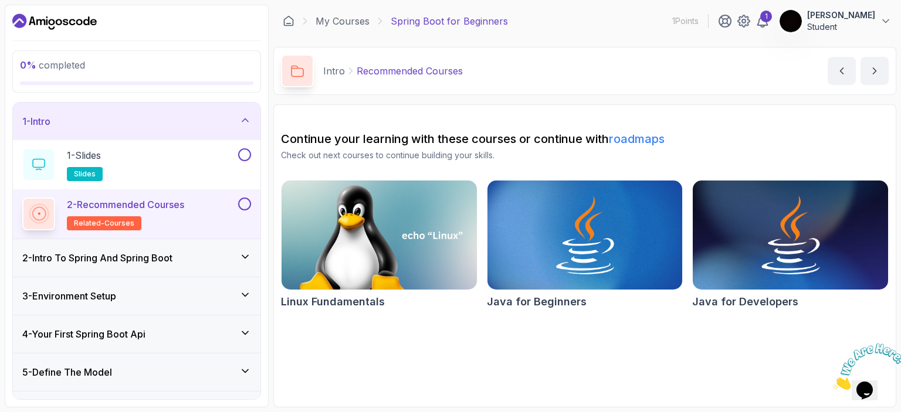
click at [106, 293] on h3 "3 - Environment Setup" at bounding box center [69, 296] width 94 height 14
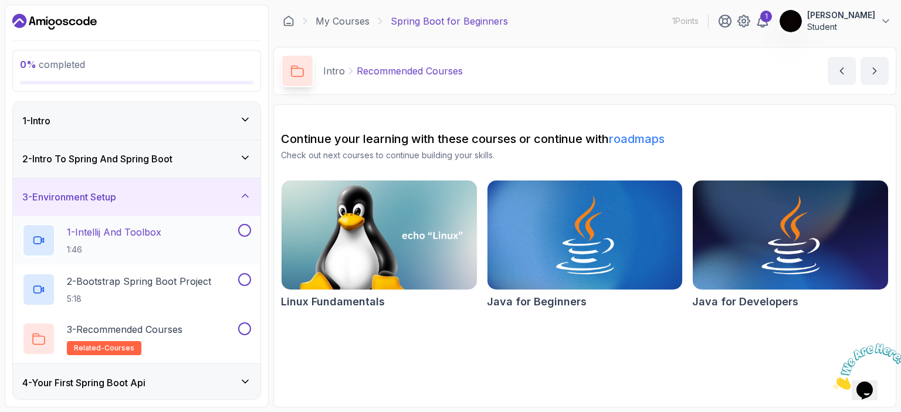
click at [129, 237] on p "1 - Intellij And Toolbox" at bounding box center [114, 232] width 94 height 14
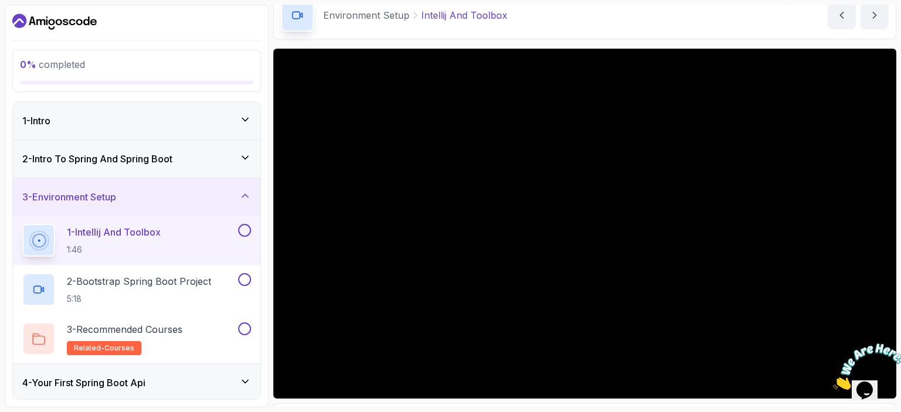
scroll to position [117, 0]
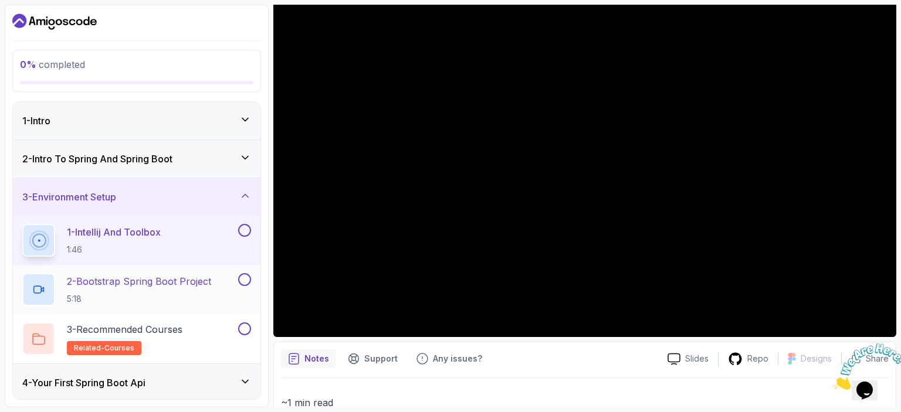
click at [145, 279] on p "2 - Bootstrap Spring Boot Project" at bounding box center [139, 281] width 144 height 14
click at [136, 284] on p "2 - Bootstrap Spring Boot Project" at bounding box center [139, 281] width 144 height 14
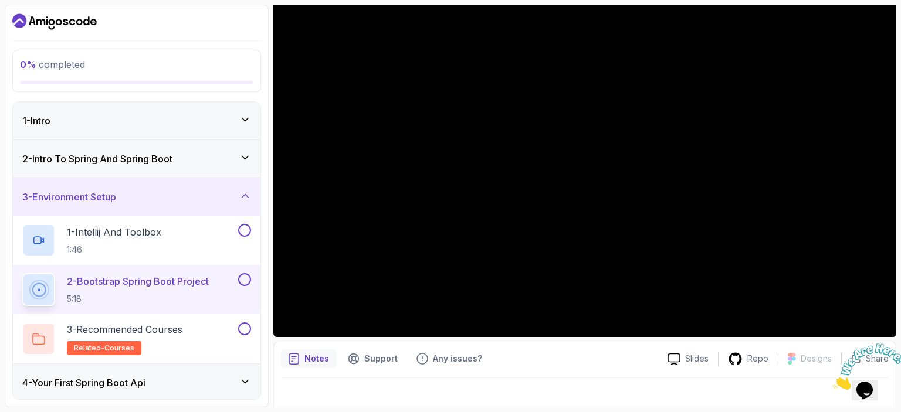
click at [191, 279] on p "2 - Bootstrap Spring Boot Project" at bounding box center [138, 281] width 142 height 14
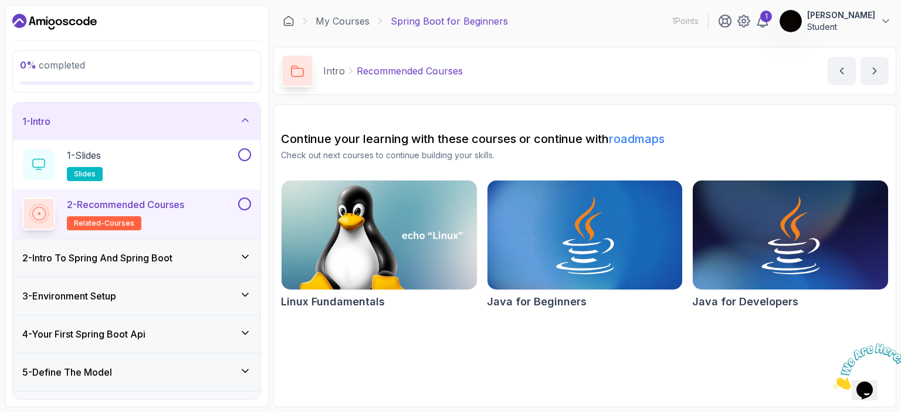
click at [188, 256] on div "2 - Intro To Spring And Spring Boot" at bounding box center [136, 258] width 229 height 14
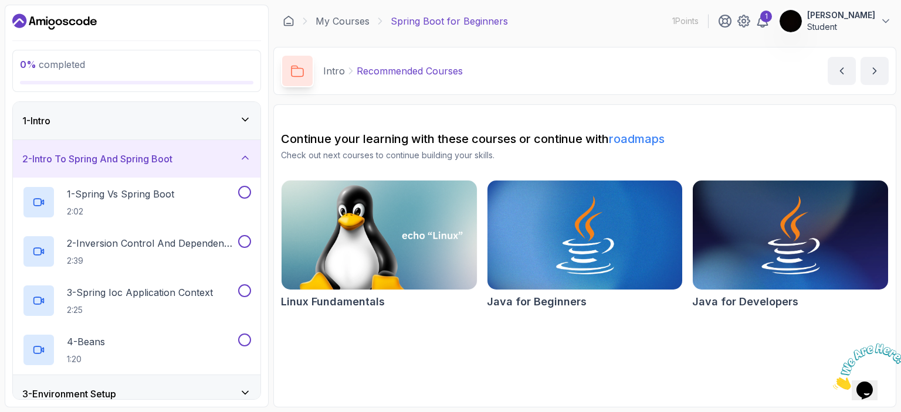
click at [83, 391] on h3 "3 - Environment Setup" at bounding box center [69, 394] width 94 height 14
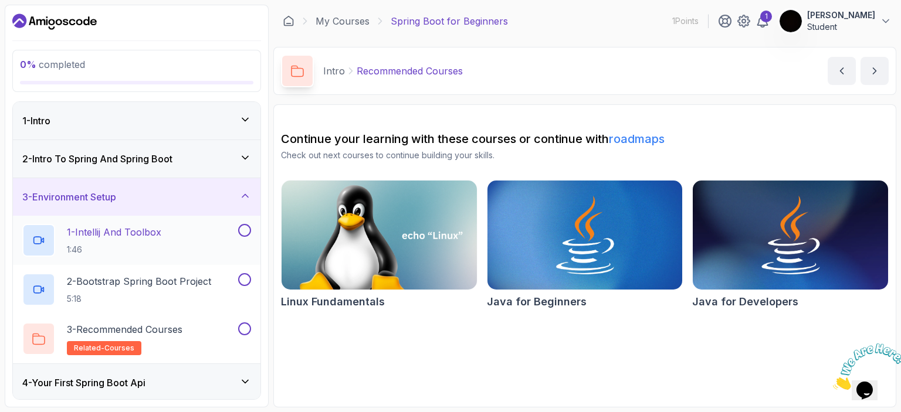
click at [131, 253] on p "1:46" at bounding box center [114, 250] width 94 height 12
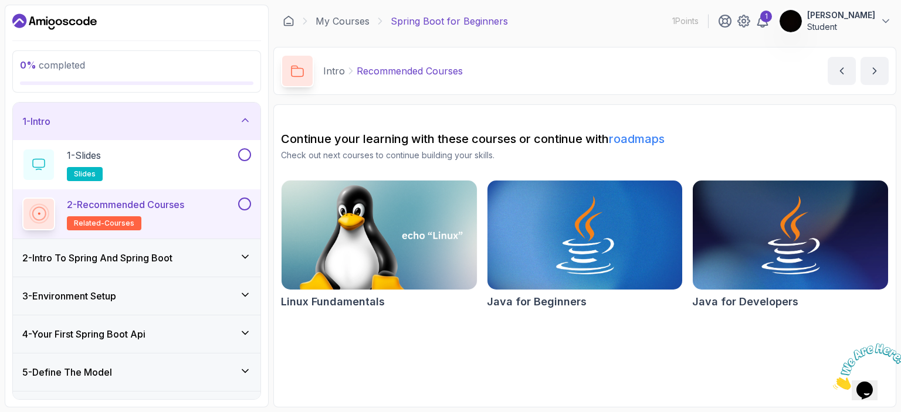
click at [134, 307] on div "3 - Environment Setup" at bounding box center [136, 296] width 247 height 38
